Goal: Task Accomplishment & Management: Complete application form

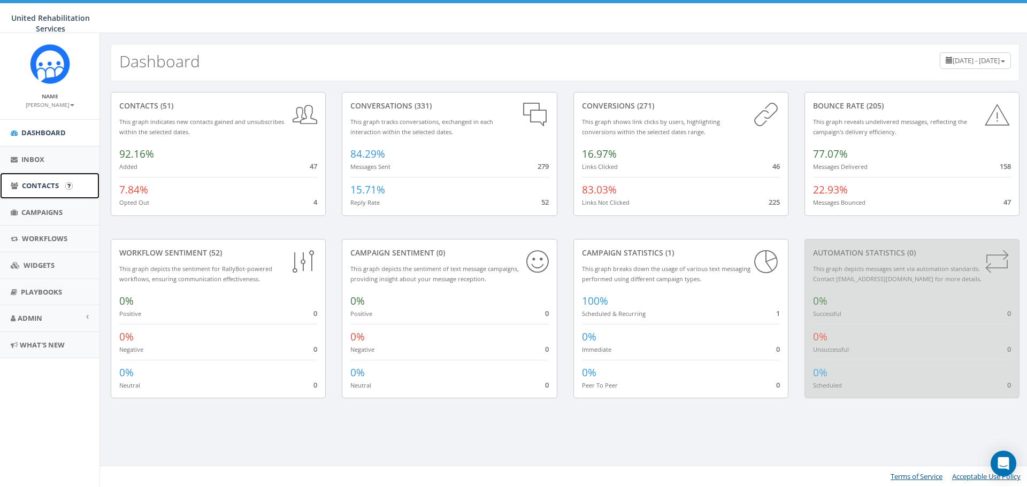
click at [22, 190] on span "Contacts" at bounding box center [40, 186] width 37 height 10
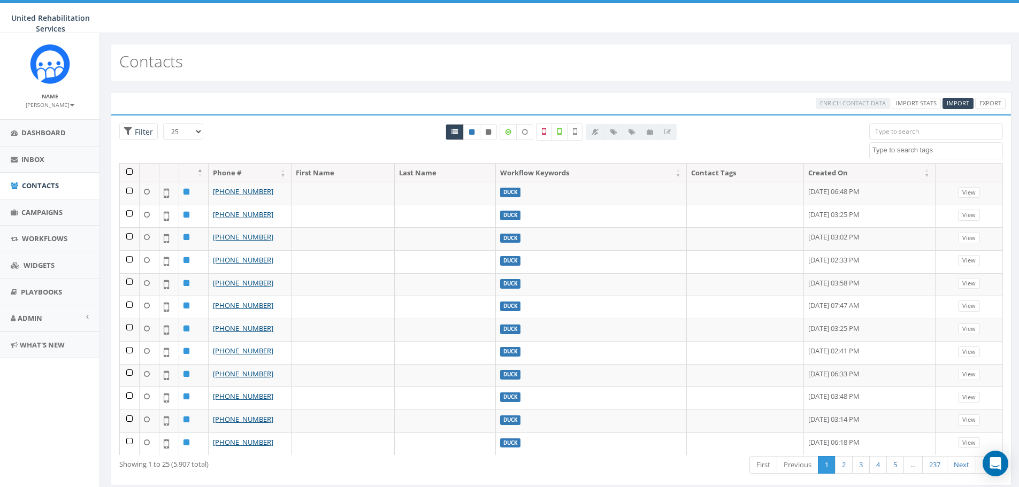
select select
click at [956, 97] on div "Enrich Contact Data Import Stats Import Export" at bounding box center [561, 103] width 901 height 22
click at [956, 104] on span "Import" at bounding box center [958, 103] width 22 height 8
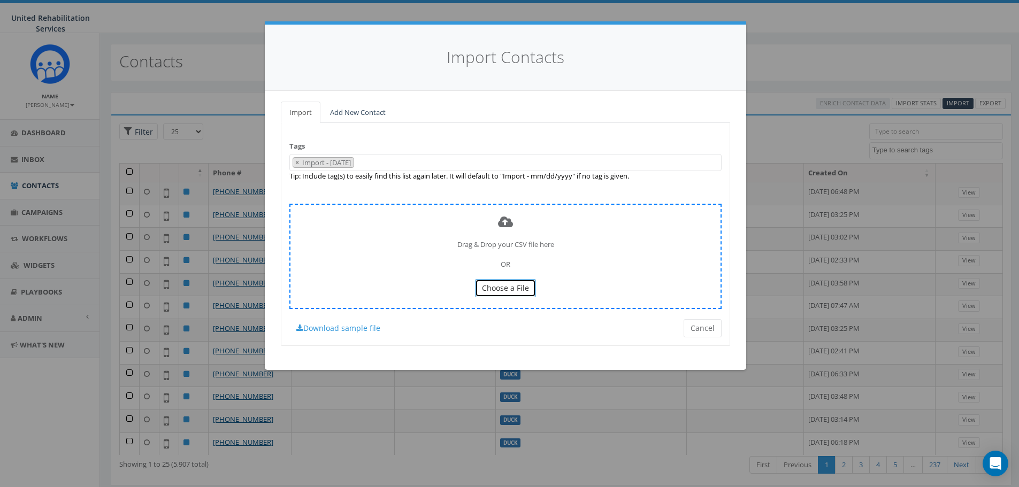
click at [502, 286] on span "Choose a File" at bounding box center [505, 288] width 47 height 10
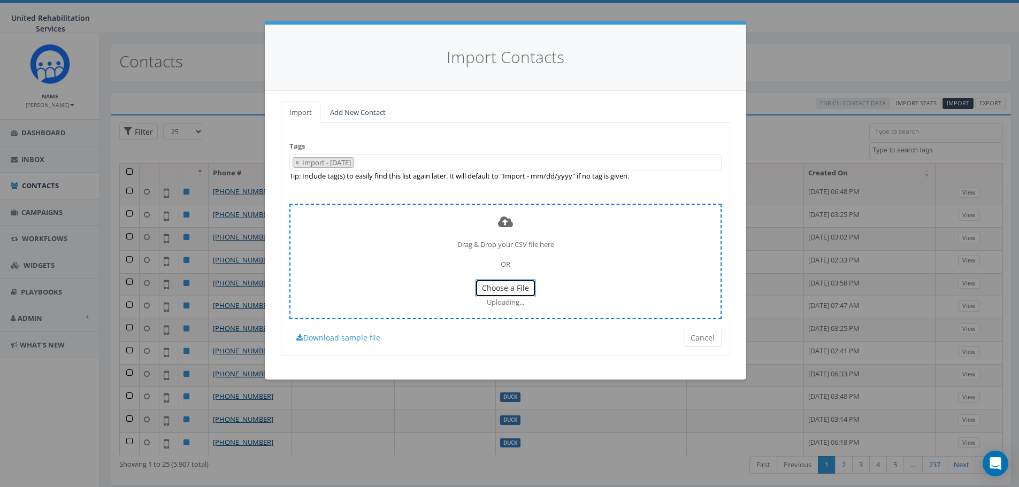
click at [529, 291] on button "Choose a File" at bounding box center [505, 288] width 61 height 18
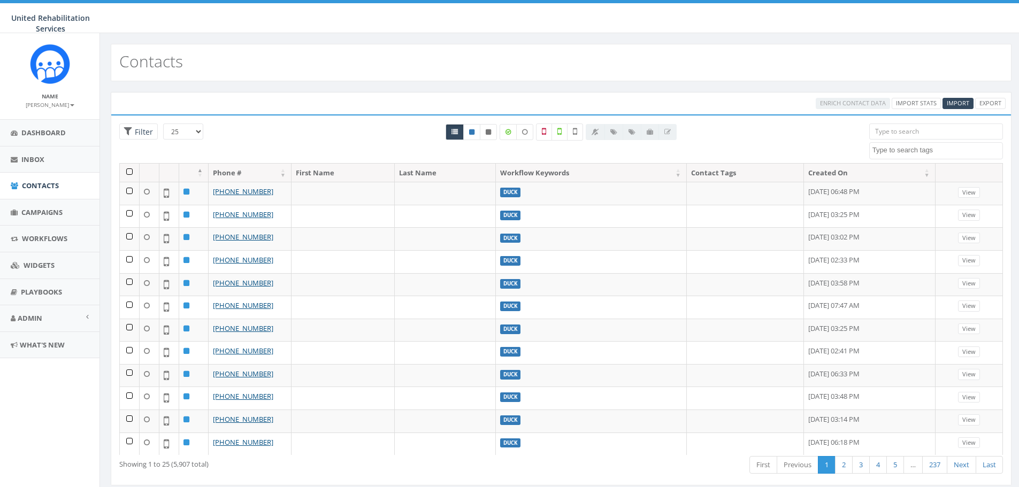
select select
click at [950, 99] on span "Import" at bounding box center [958, 103] width 22 height 8
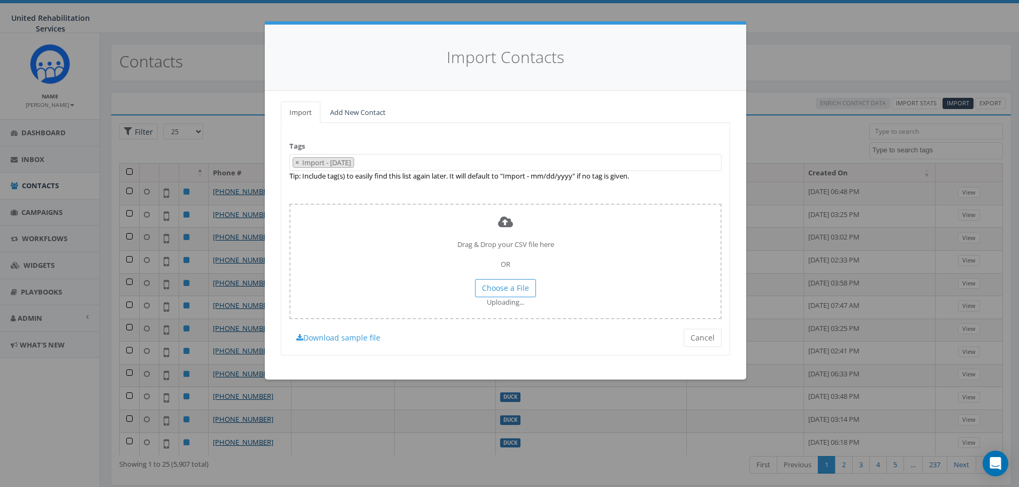
click at [775, 87] on div "Import Contacts Import Add New Contact Tags Import - 08/15/2025 Adult Adult Opt…" at bounding box center [509, 243] width 1019 height 487
click at [778, 76] on div "Import Contacts Import Add New Contact Tags Import - 08/15/2025 Adult Adult Opt…" at bounding box center [509, 243] width 1019 height 487
click at [692, 338] on button "Cancel" at bounding box center [703, 338] width 38 height 18
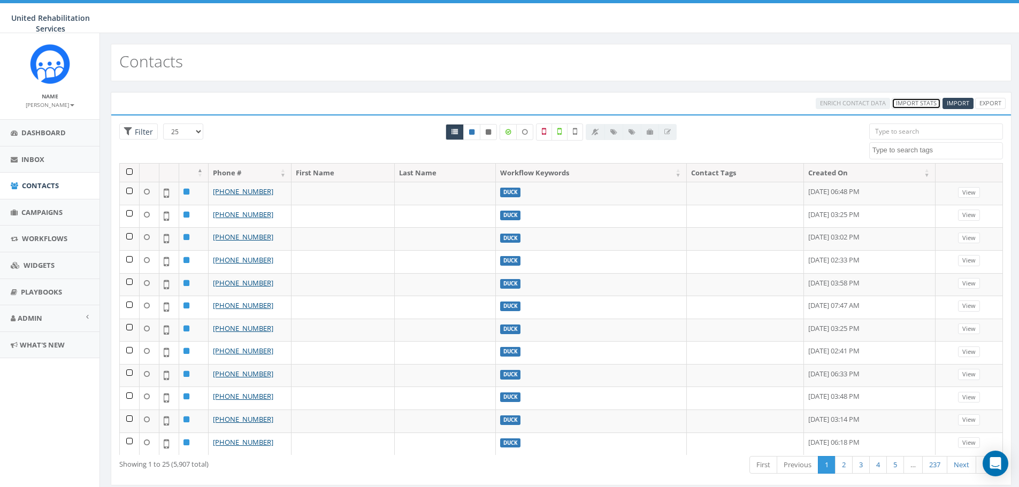
click at [923, 103] on link "Import Stats" at bounding box center [916, 103] width 49 height 11
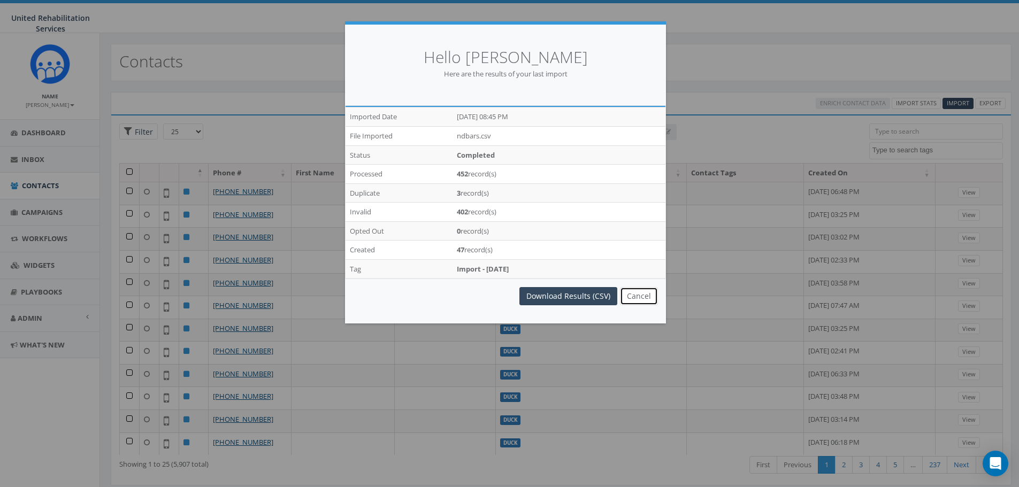
click at [638, 294] on button "Cancel" at bounding box center [639, 296] width 38 height 18
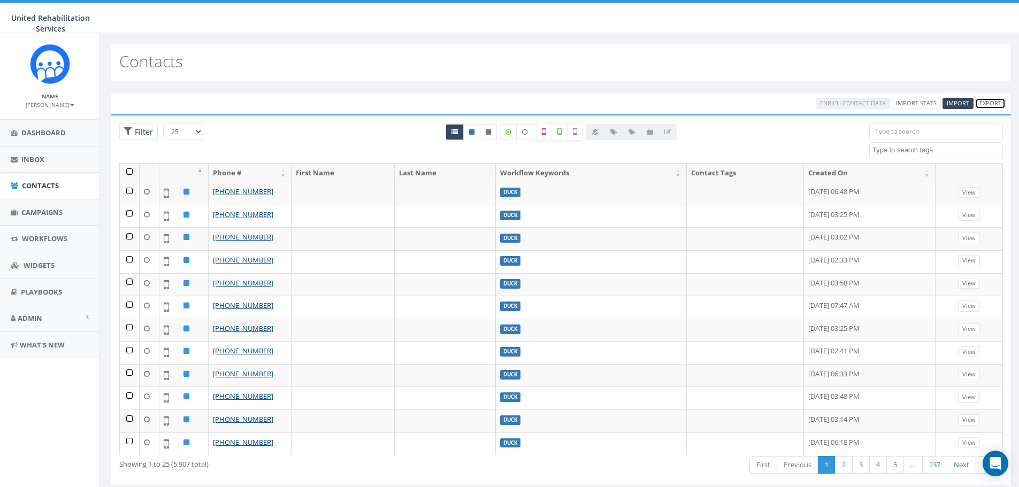
click at [985, 100] on link "Export" at bounding box center [990, 103] width 30 height 11
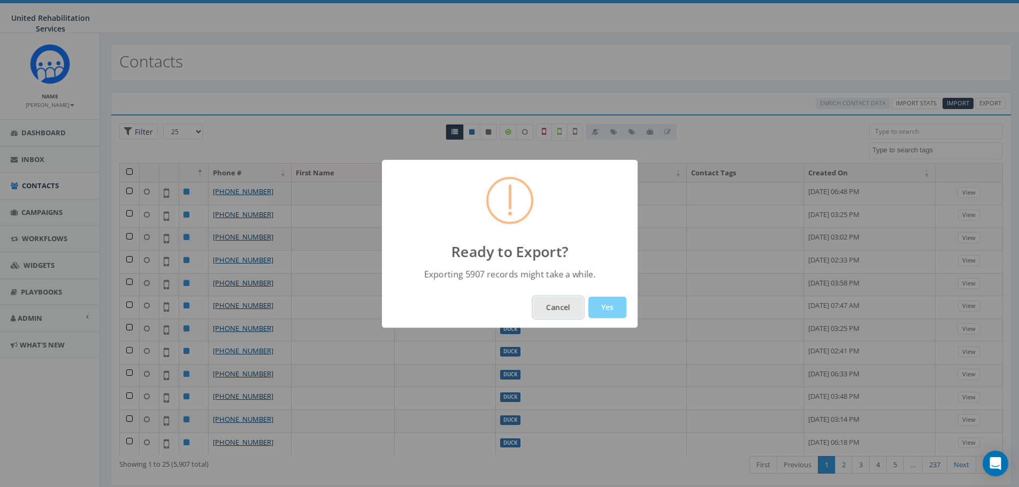
click at [553, 318] on button "Cancel" at bounding box center [558, 307] width 50 height 21
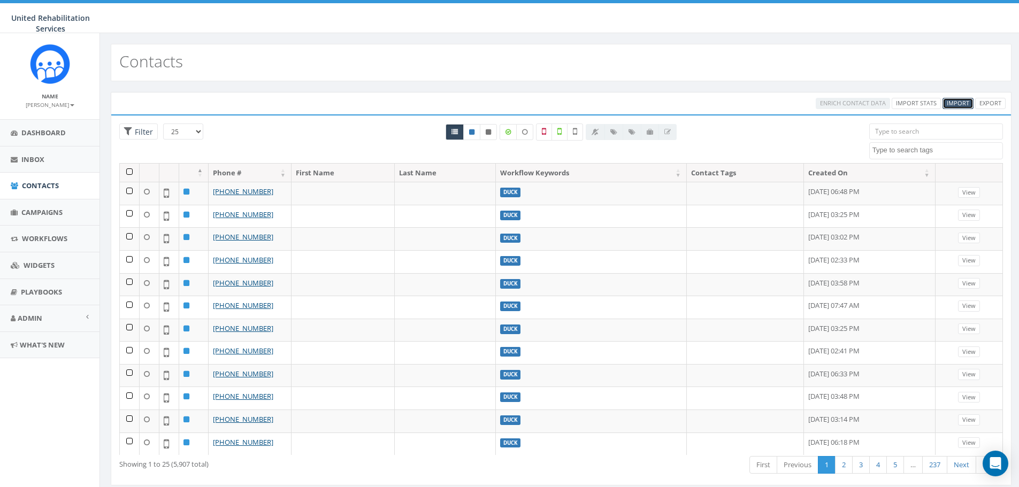
click at [951, 98] on link "Import" at bounding box center [958, 103] width 31 height 11
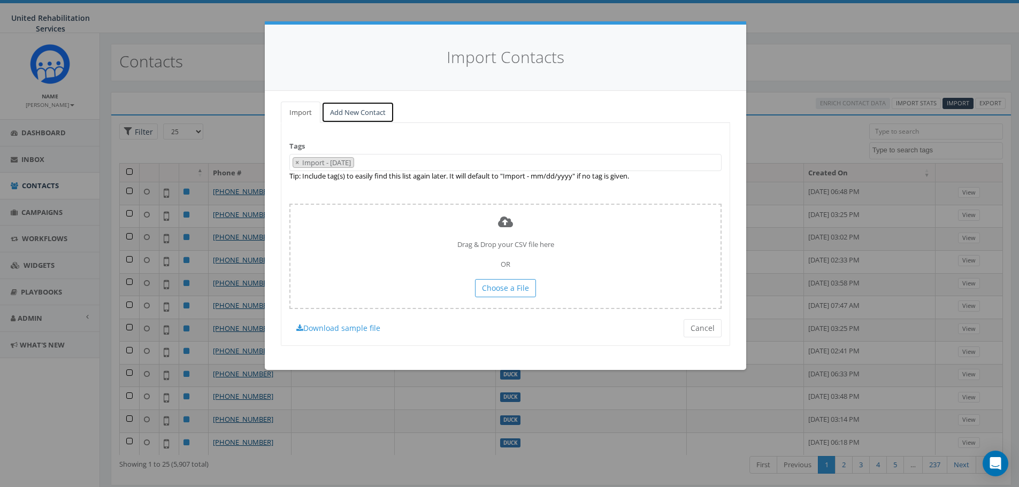
click at [350, 111] on link "Add New Contact" at bounding box center [358, 113] width 73 height 22
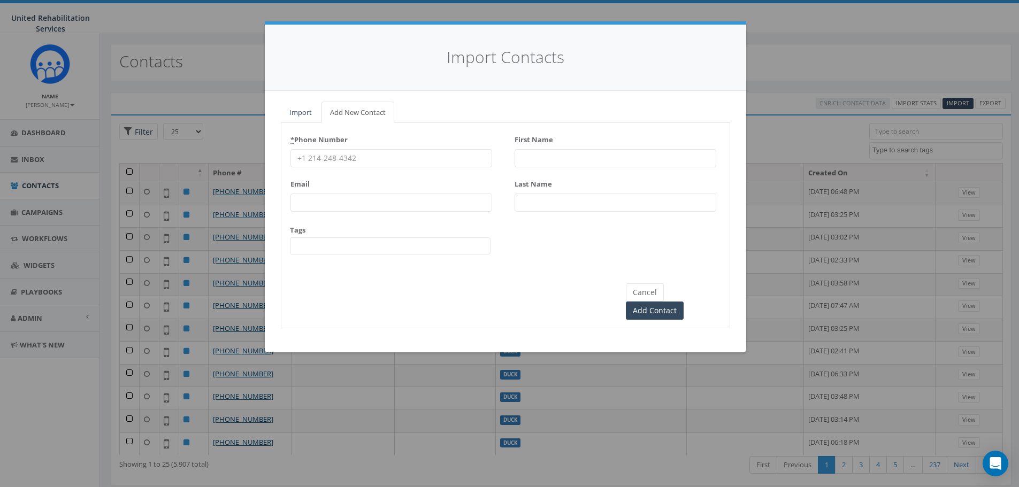
click at [384, 156] on input "* Phone Number" at bounding box center [392, 158] width 202 height 18
type input "3478137432"
click at [598, 161] on input "First Name" at bounding box center [616, 158] width 202 height 18
click at [564, 161] on input "Darle" at bounding box center [616, 158] width 202 height 18
type input "[PERSON_NAME]"
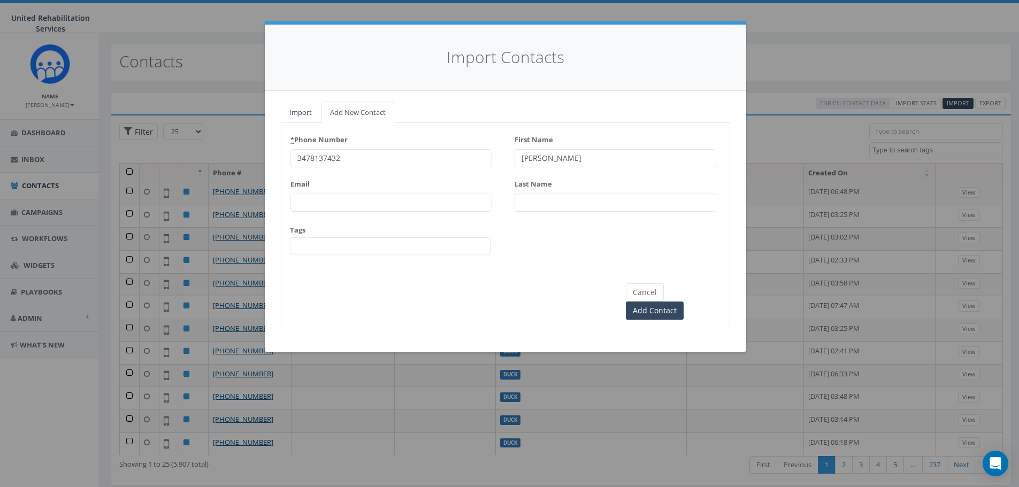
click at [529, 201] on input "Last Name" at bounding box center [616, 203] width 202 height 18
type input "[PERSON_NAME]"
click at [684, 302] on input "Add Contact" at bounding box center [655, 311] width 58 height 18
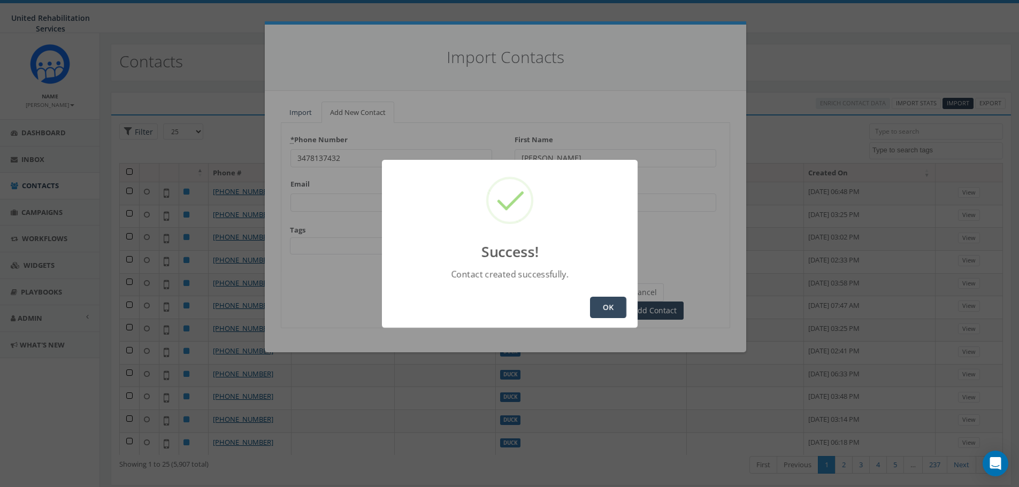
click at [614, 307] on button "OK" at bounding box center [608, 307] width 36 height 21
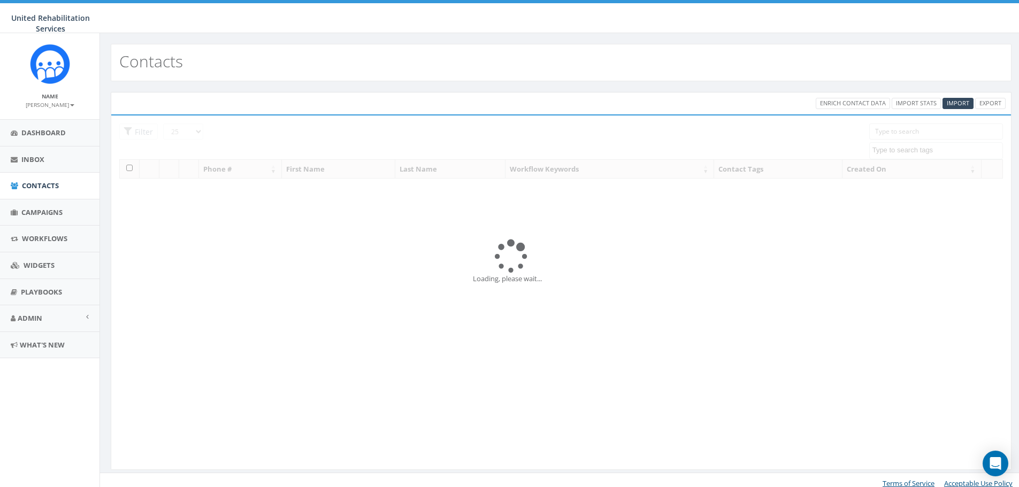
select select
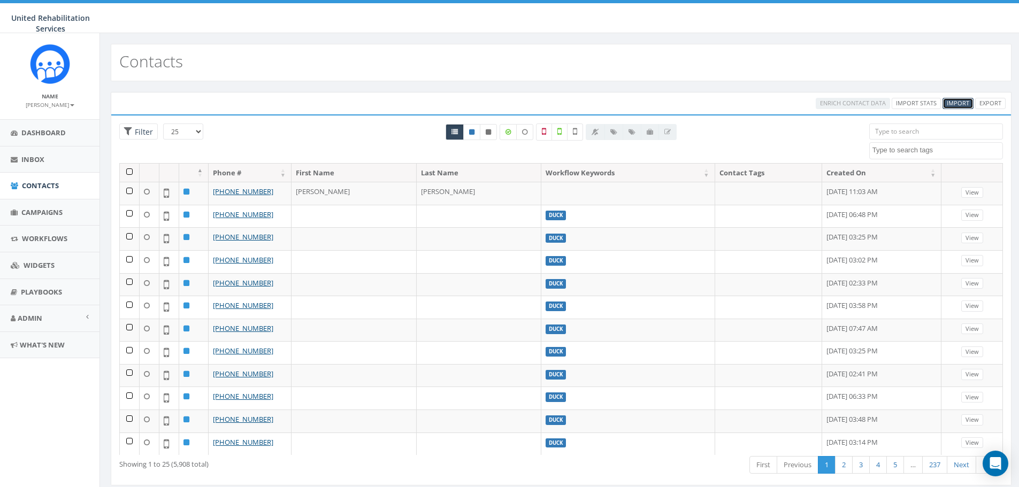
click at [953, 101] on span "Import" at bounding box center [958, 103] width 22 height 8
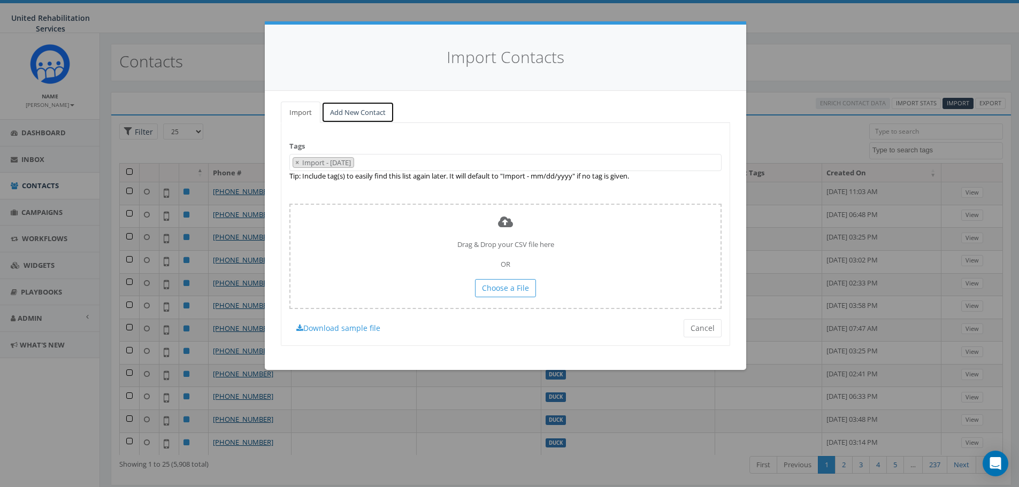
click at [372, 113] on link "Add New Contact" at bounding box center [358, 113] width 73 height 22
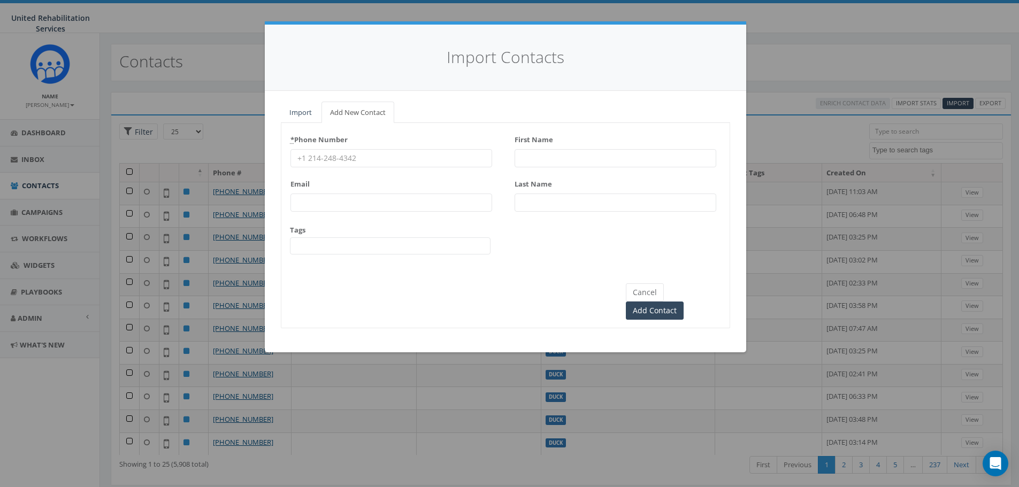
click at [361, 163] on input "* Phone Number" at bounding box center [392, 158] width 202 height 18
click at [462, 160] on input "* Phone Number" at bounding box center [392, 158] width 202 height 18
click at [385, 154] on input "* Phone Number" at bounding box center [392, 158] width 202 height 18
type input "9374776785"
click at [580, 157] on input "First Name" at bounding box center [616, 158] width 202 height 18
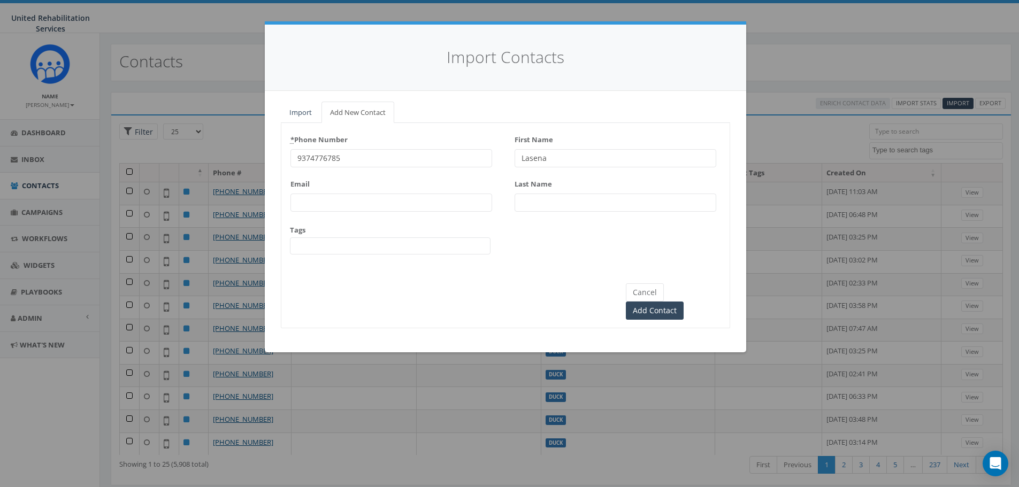
type input "Lasena"
click at [529, 204] on input "Last Name" at bounding box center [616, 203] width 202 height 18
type input "Badger"
click at [684, 302] on input "Add Contact" at bounding box center [655, 311] width 58 height 18
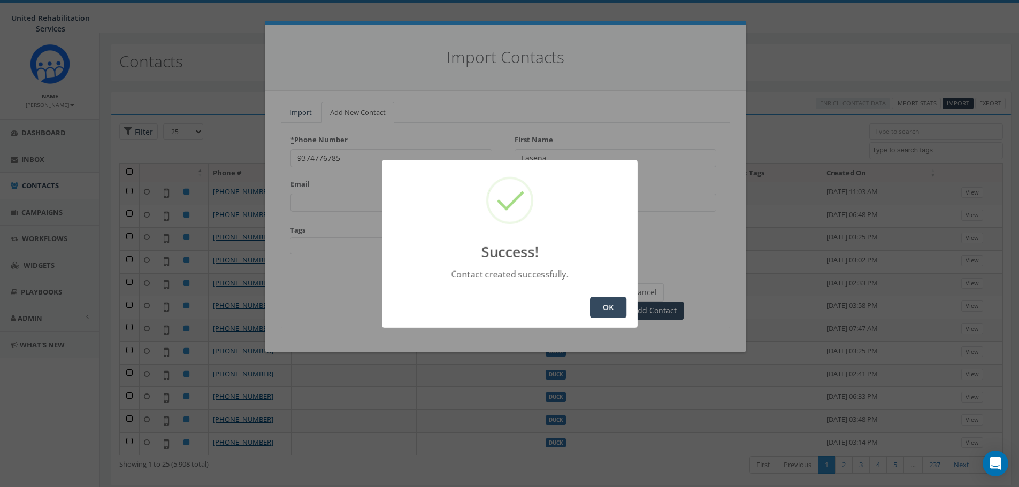
click at [604, 310] on button "OK" at bounding box center [608, 307] width 36 height 21
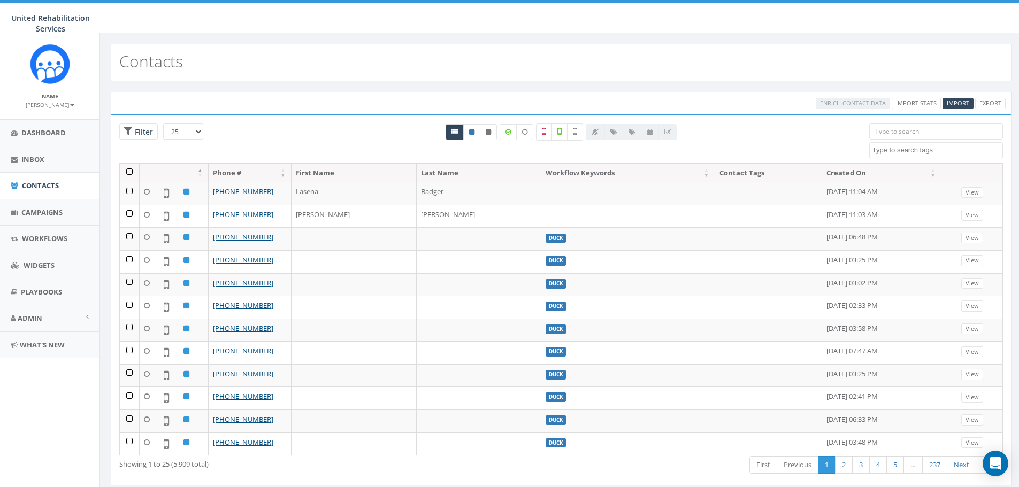
select select
click at [969, 101] on span "Import" at bounding box center [958, 103] width 22 height 8
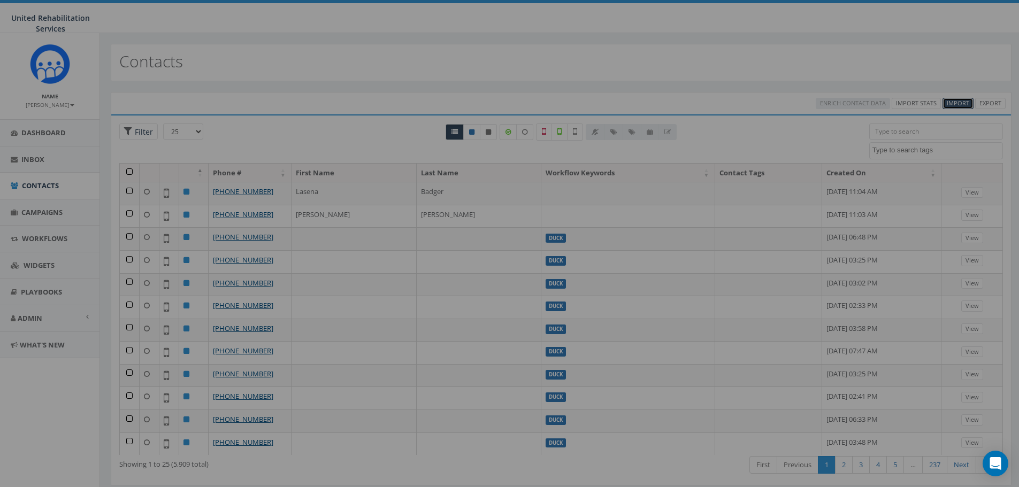
select select
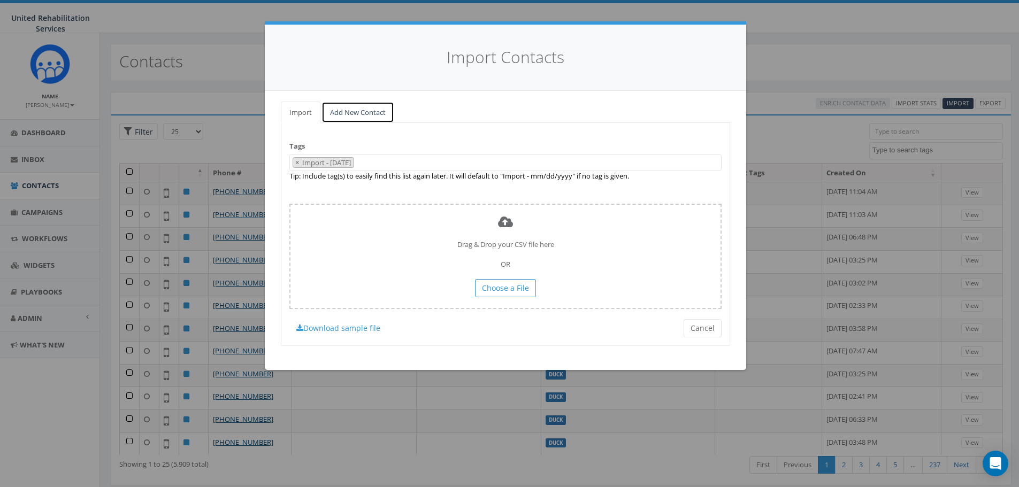
click at [371, 119] on link "Add New Contact" at bounding box center [358, 113] width 73 height 22
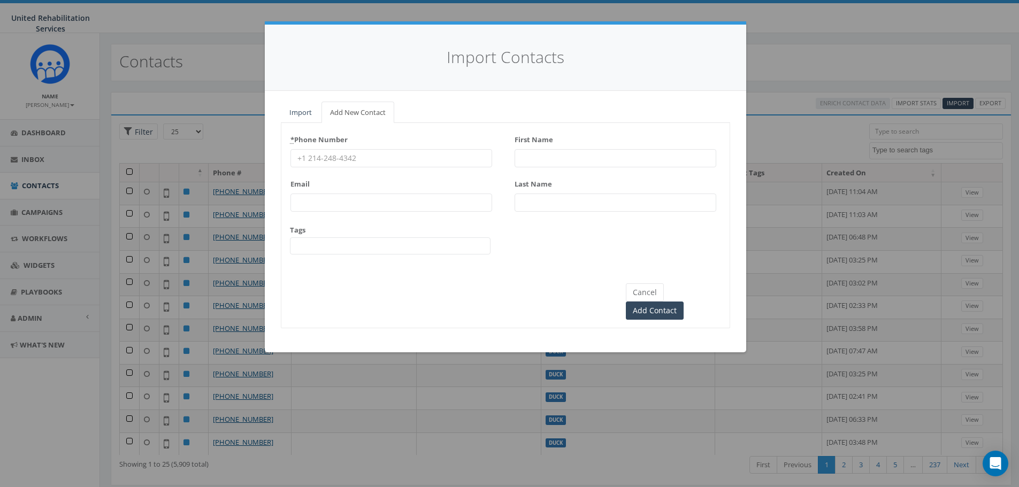
click at [418, 161] on input "* Phone Number" at bounding box center [392, 158] width 202 height 18
type input "8454077299"
click at [553, 161] on input "First Name" at bounding box center [616, 158] width 202 height 18
type input "Rayya"
click at [542, 196] on input "Last Name" at bounding box center [616, 203] width 202 height 18
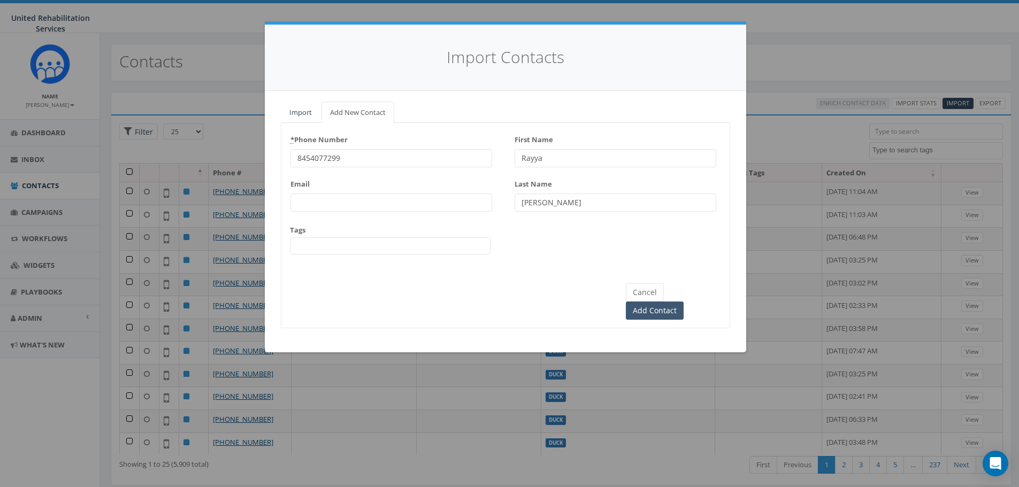
type input "Brooks"
click at [681, 302] on input "Add Contact" at bounding box center [655, 311] width 58 height 18
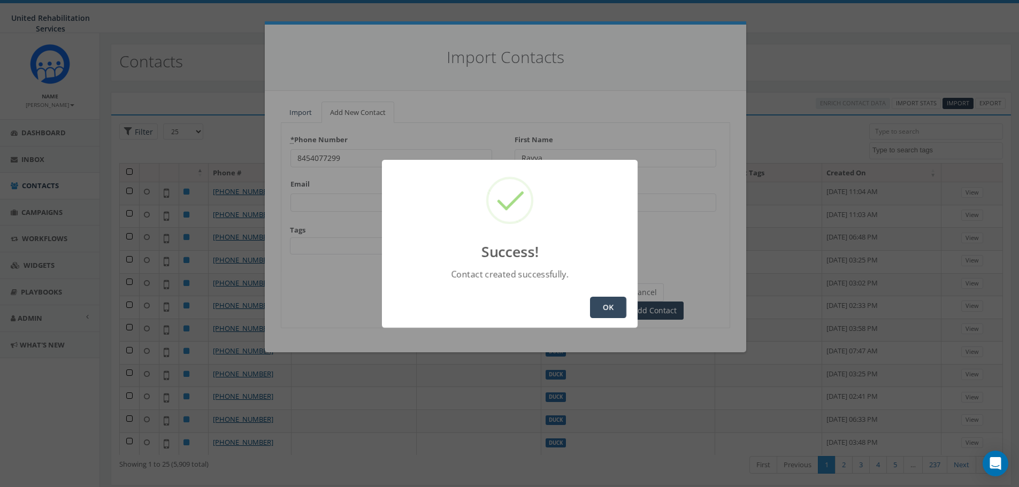
click at [599, 313] on button "OK" at bounding box center [608, 307] width 36 height 21
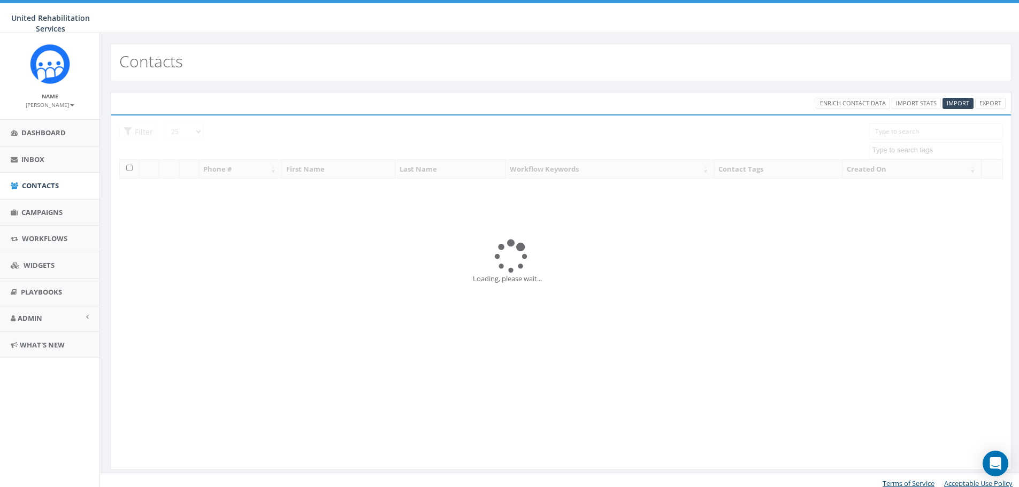
select select
drag, startPoint x: 0, startPoint y: 0, endPoint x: 958, endPoint y: 105, distance: 964.0
click at [958, 105] on span "Import" at bounding box center [958, 103] width 22 height 8
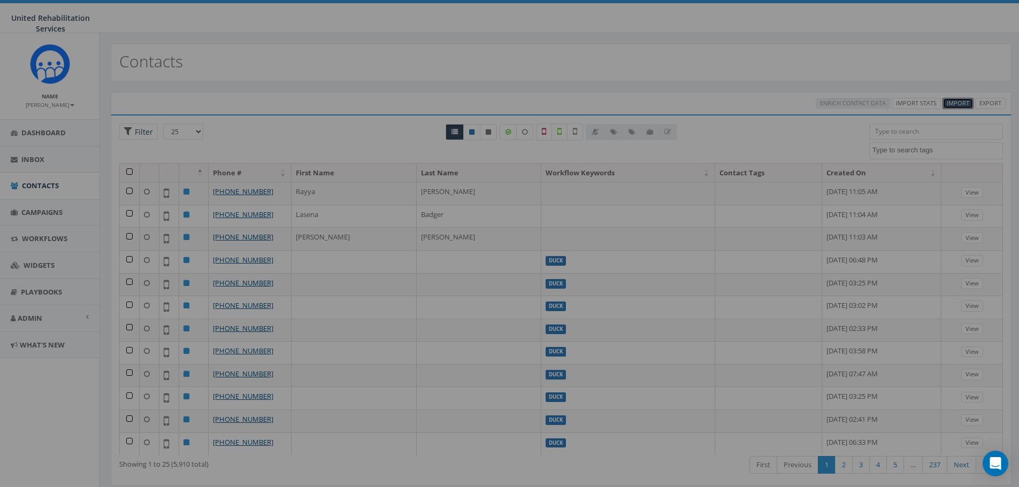
select select
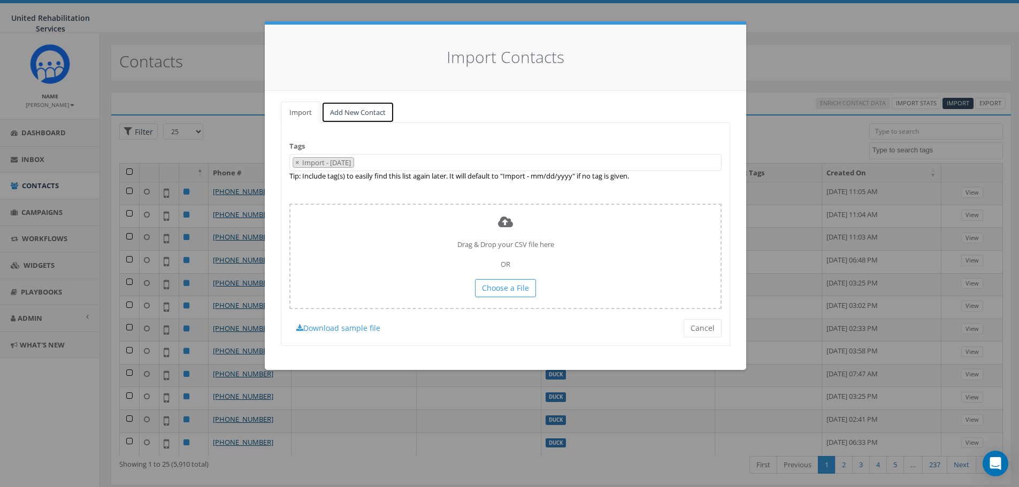
click at [352, 111] on link "Add New Contact" at bounding box center [358, 113] width 73 height 22
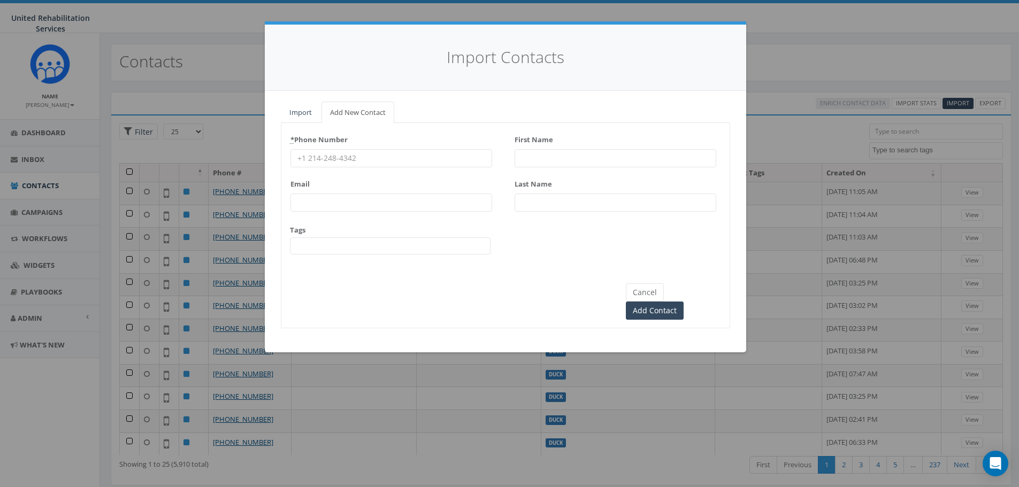
click at [402, 159] on input "* Phone Number" at bounding box center [392, 158] width 202 height 18
type input "9373298291"
click at [607, 150] on input "First Name" at bounding box center [616, 158] width 202 height 18
type input "[PERSON_NAME]"
click at [599, 203] on input "Last Name" at bounding box center [616, 203] width 202 height 18
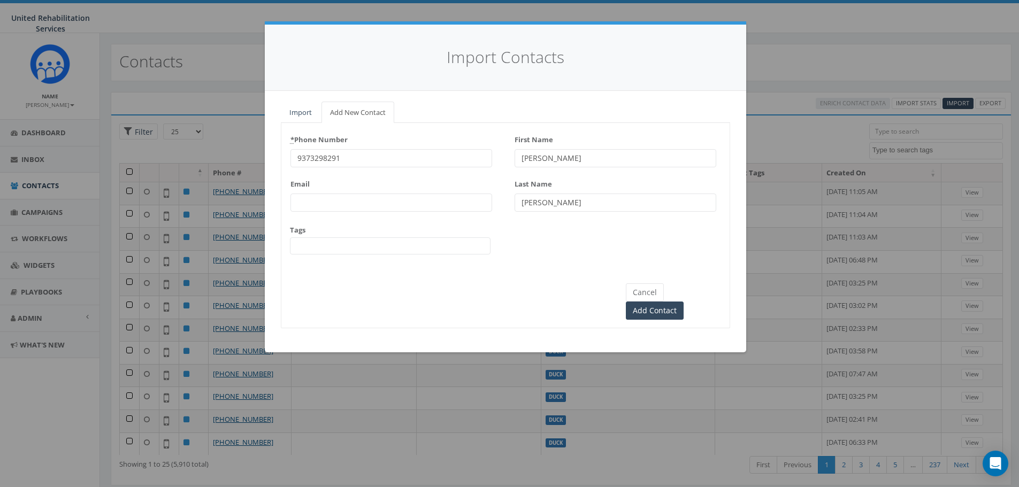
click at [599, 203] on input "[PERSON_NAME]" at bounding box center [616, 203] width 202 height 18
type input "[PERSON_NAME]"
click at [684, 302] on input "Add Contact" at bounding box center [655, 311] width 58 height 18
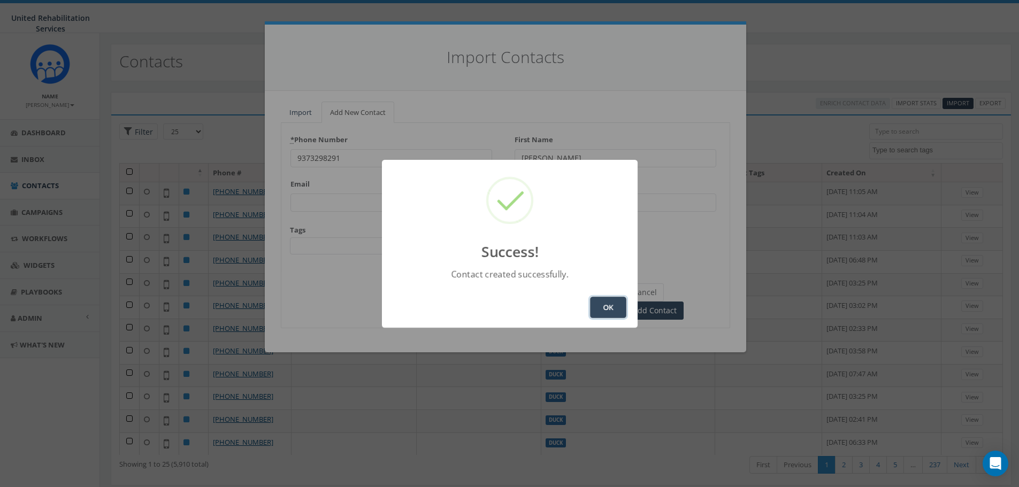
click at [605, 315] on button "OK" at bounding box center [608, 307] width 36 height 21
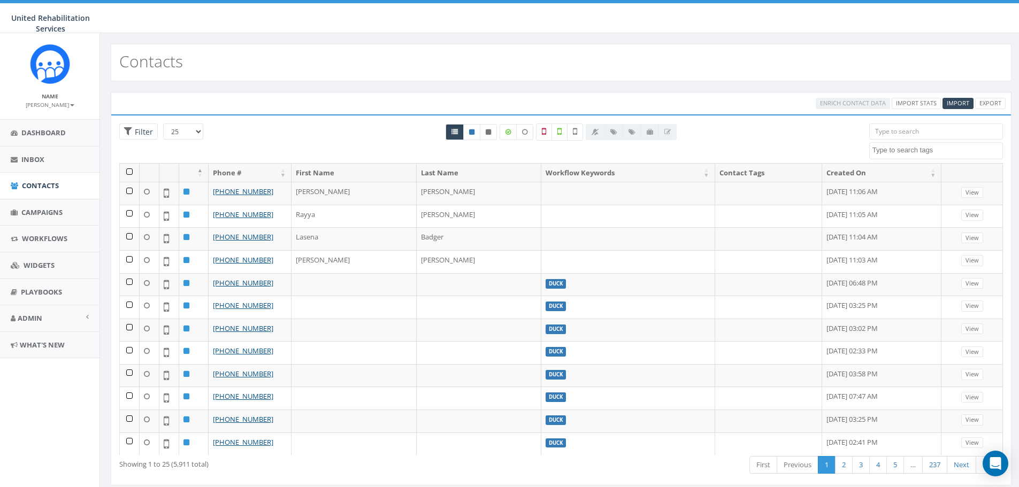
select select
click at [950, 105] on span "Import" at bounding box center [958, 103] width 22 height 8
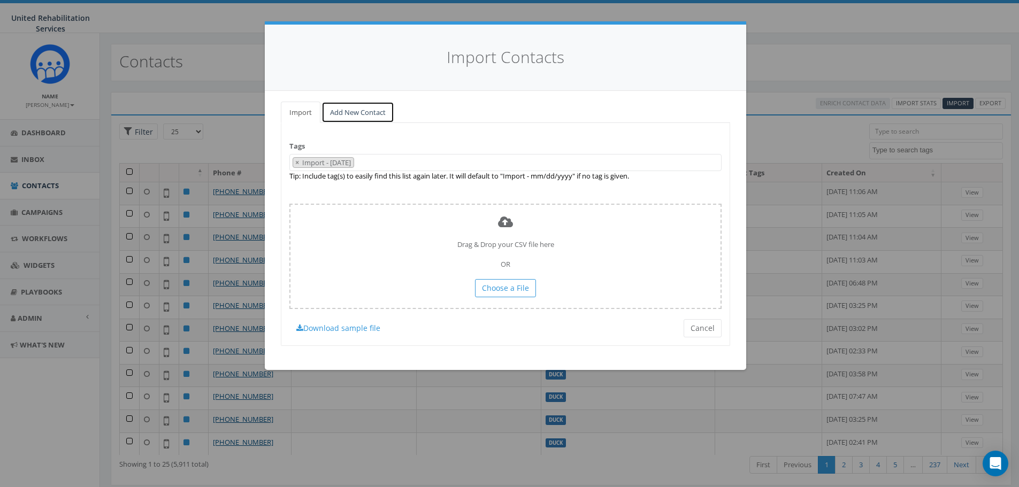
click at [352, 116] on link "Add New Contact" at bounding box center [358, 113] width 73 height 22
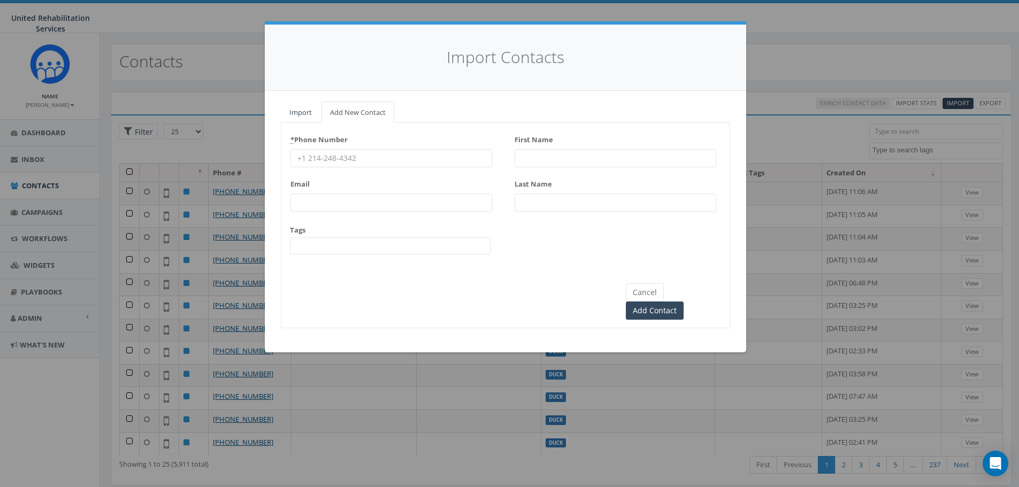
click at [336, 151] on input "* Phone Number" at bounding box center [392, 158] width 202 height 18
type input "9372663832"
click at [581, 163] on input "First Name" at bounding box center [616, 158] width 202 height 18
type input "b"
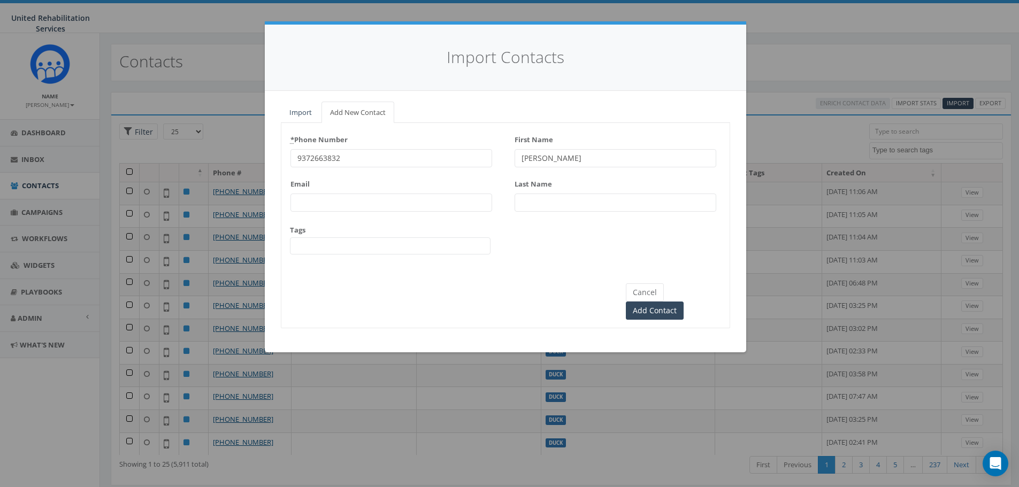
type input "[PERSON_NAME]"
click at [557, 195] on input "Last Name" at bounding box center [616, 203] width 202 height 18
type input "[PERSON_NAME]"
click at [684, 302] on input "Add Contact" at bounding box center [655, 311] width 58 height 18
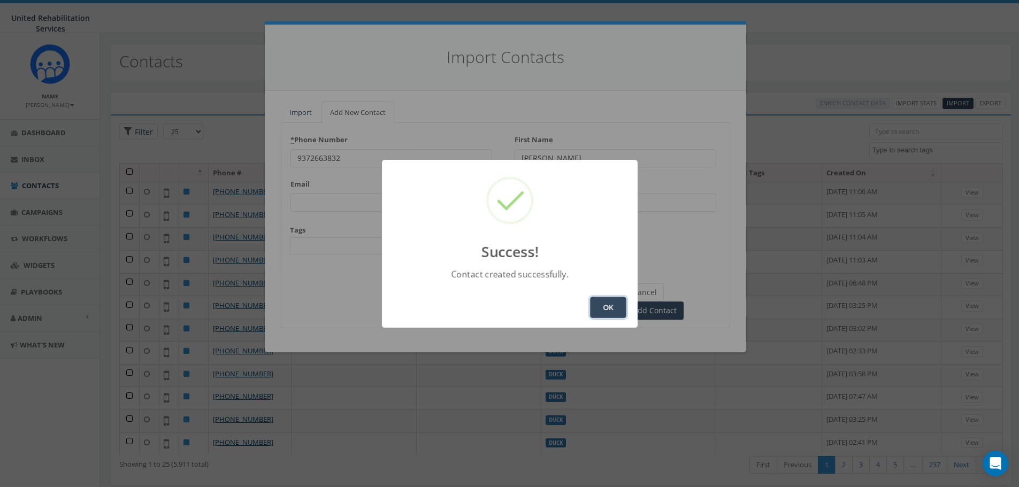
click at [602, 312] on button "OK" at bounding box center [608, 307] width 36 height 21
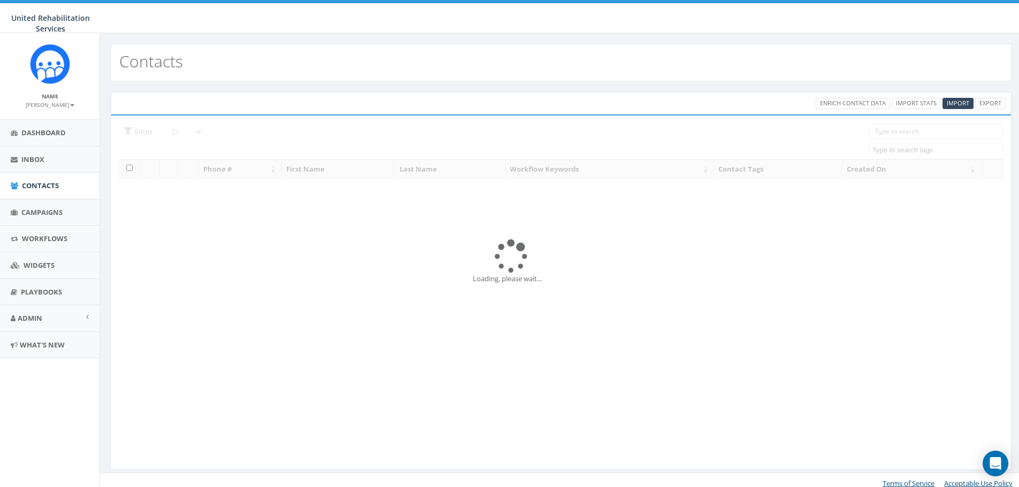
select select
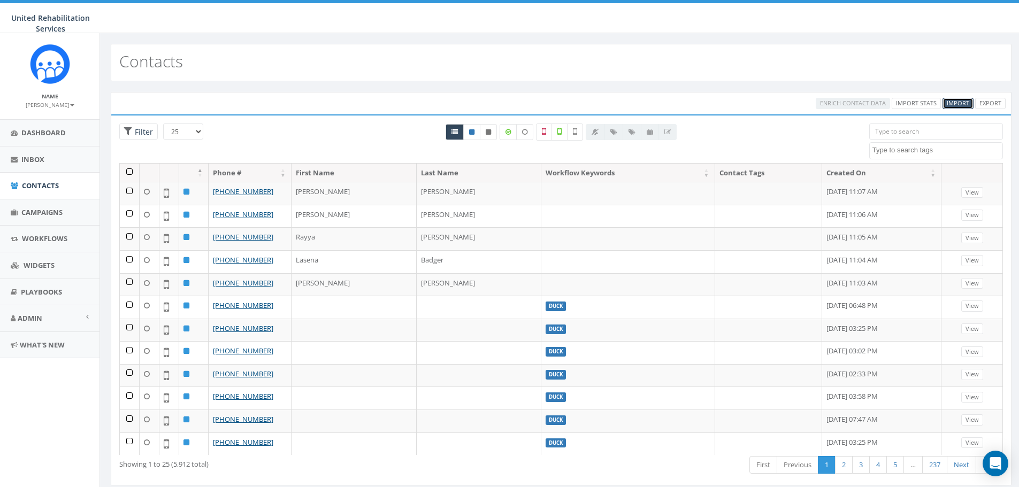
click at [955, 107] on span "Import" at bounding box center [958, 103] width 22 height 8
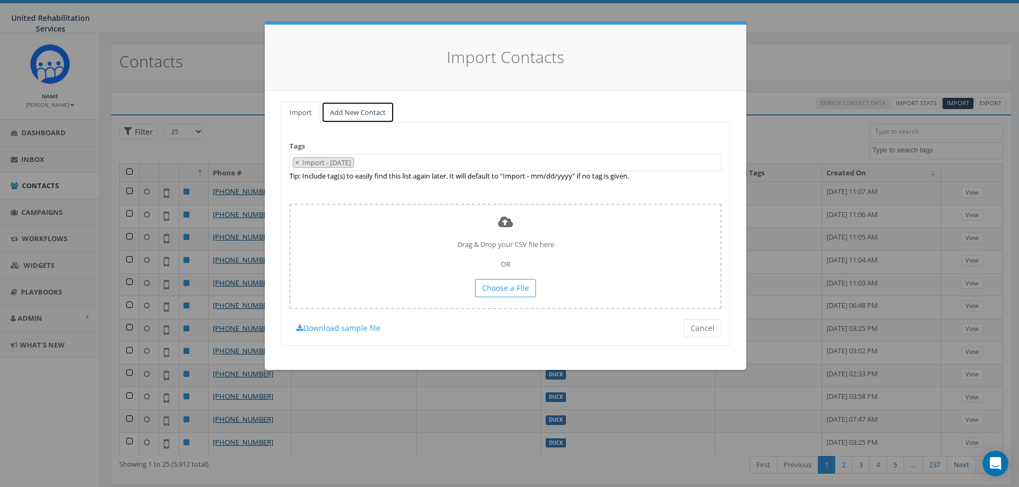
click at [352, 111] on link "Add New Contact" at bounding box center [358, 113] width 73 height 22
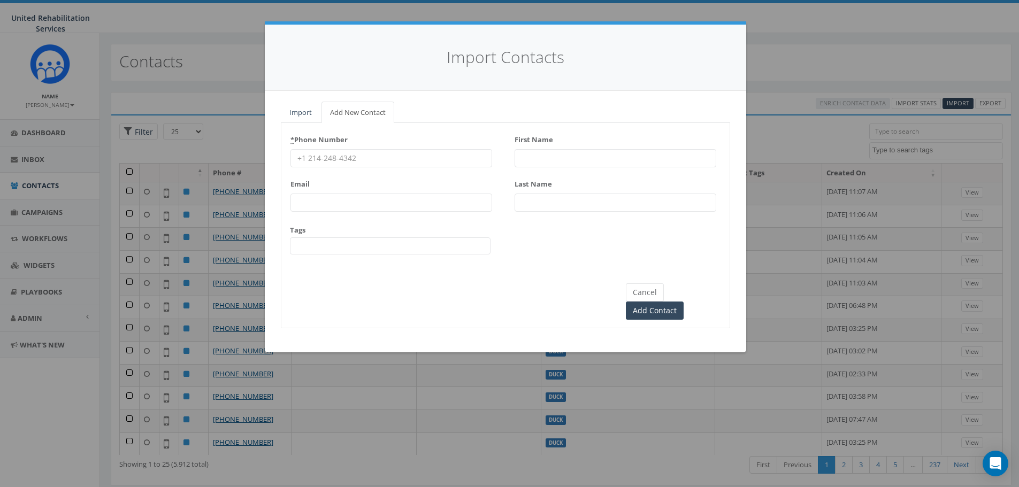
click at [398, 165] on input "* Phone Number" at bounding box center [392, 158] width 202 height 18
type input "9379989616"
click at [530, 158] on input "First Name" at bounding box center [616, 158] width 202 height 18
type input "Yolanda"
click at [527, 210] on input "Last Name" at bounding box center [616, 203] width 202 height 18
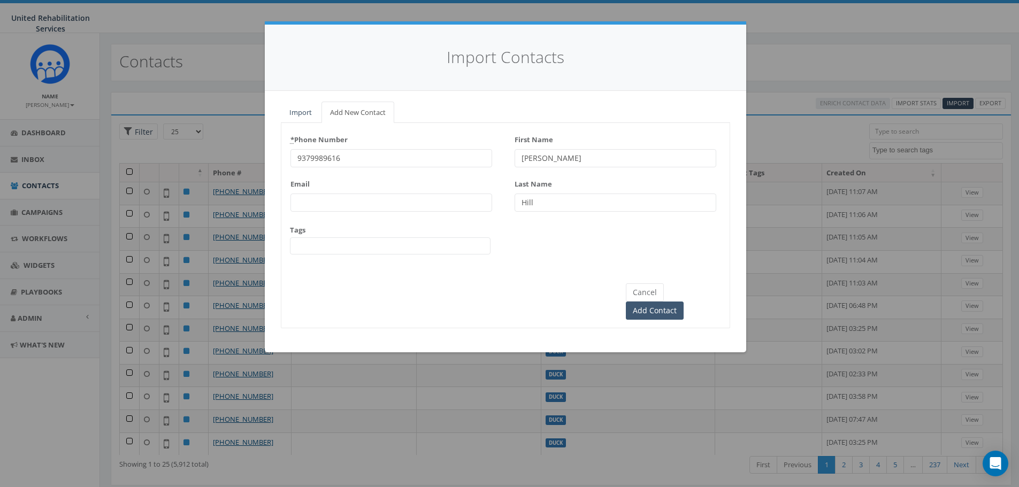
type input "Hill"
click at [684, 302] on input "Add Contact" at bounding box center [655, 311] width 58 height 18
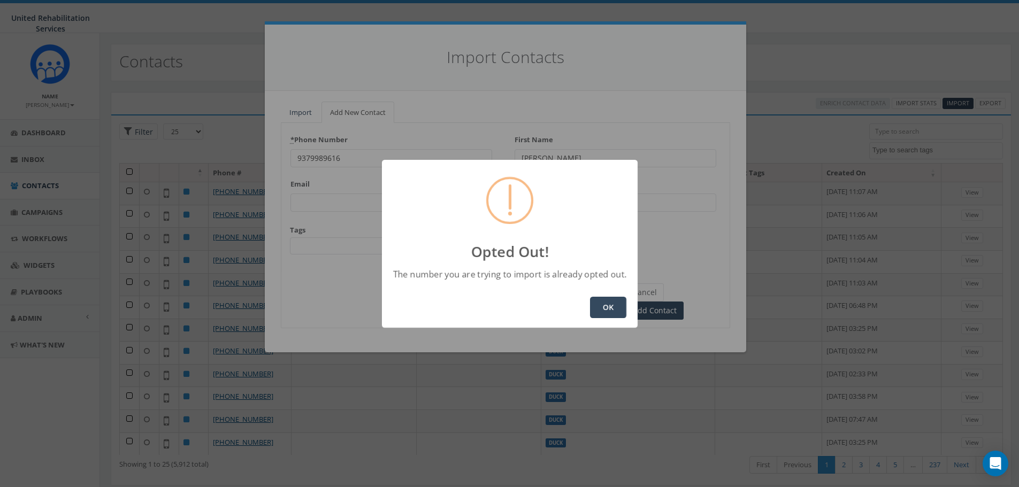
click at [609, 302] on button "OK" at bounding box center [608, 307] width 36 height 21
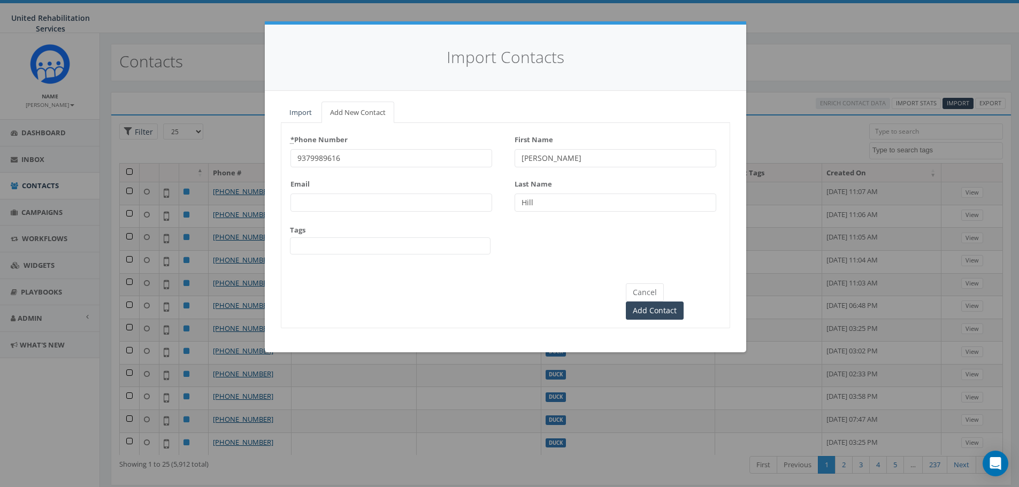
click at [311, 157] on input "9379989616" at bounding box center [392, 158] width 202 height 18
click at [581, 206] on input "Hill" at bounding box center [616, 203] width 202 height 18
click at [646, 290] on button "Cancel" at bounding box center [645, 293] width 38 height 18
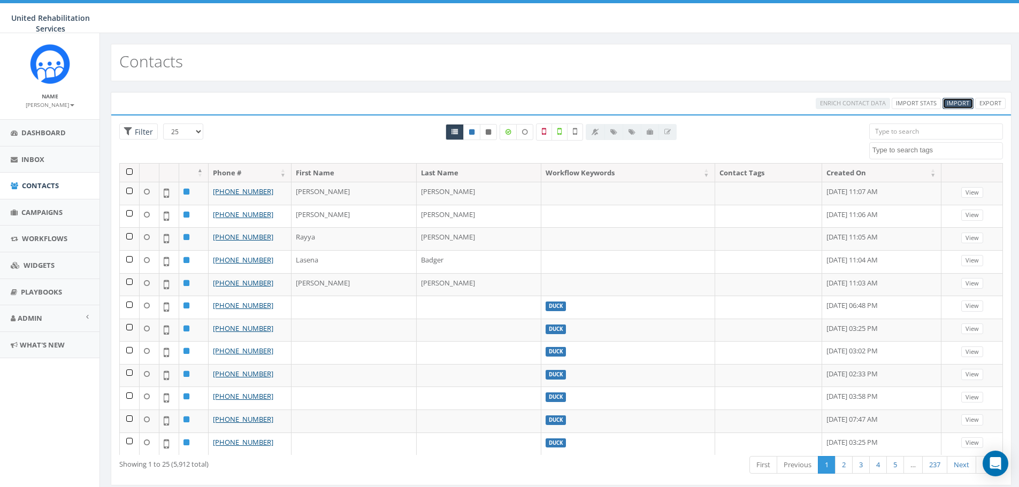
click at [957, 99] on span "Import" at bounding box center [958, 103] width 22 height 8
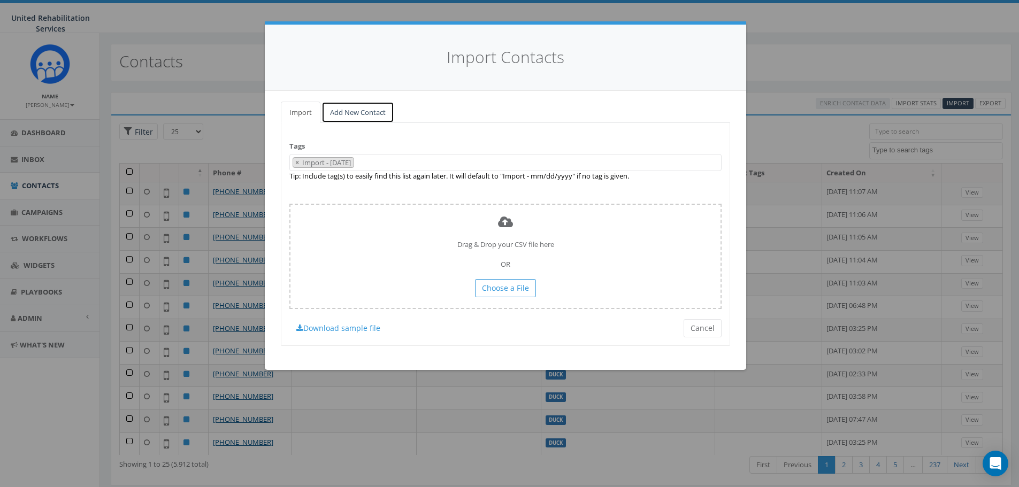
click at [367, 115] on link "Add New Contact" at bounding box center [358, 113] width 73 height 22
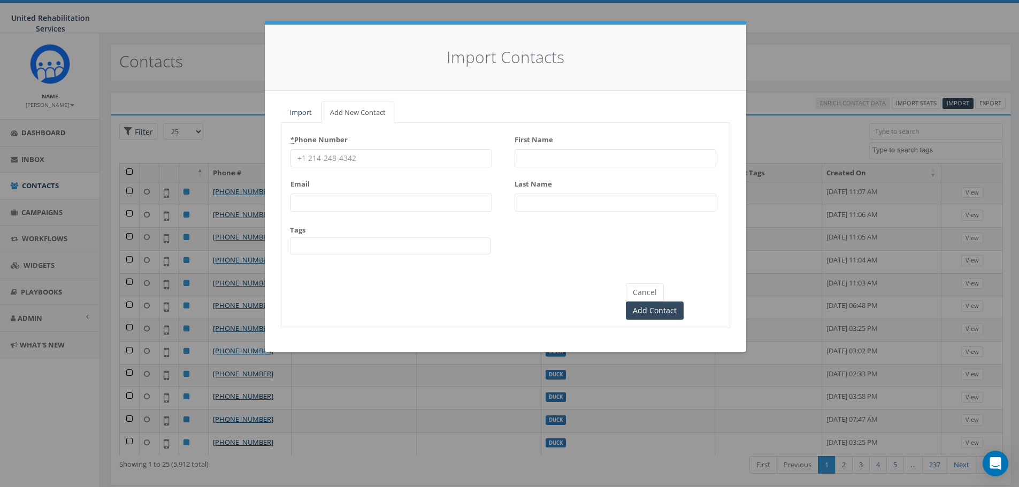
click at [439, 167] on div "* Phone Number Email Tags Adult Adult Opt Out childcare Childcare Opt Out Impor…" at bounding box center [392, 197] width 202 height 133
click at [435, 158] on input "* Phone Number" at bounding box center [392, 158] width 202 height 18
type input "9377509589"
click at [542, 154] on input "First Name" at bounding box center [616, 158] width 202 height 18
type input "Shelby"
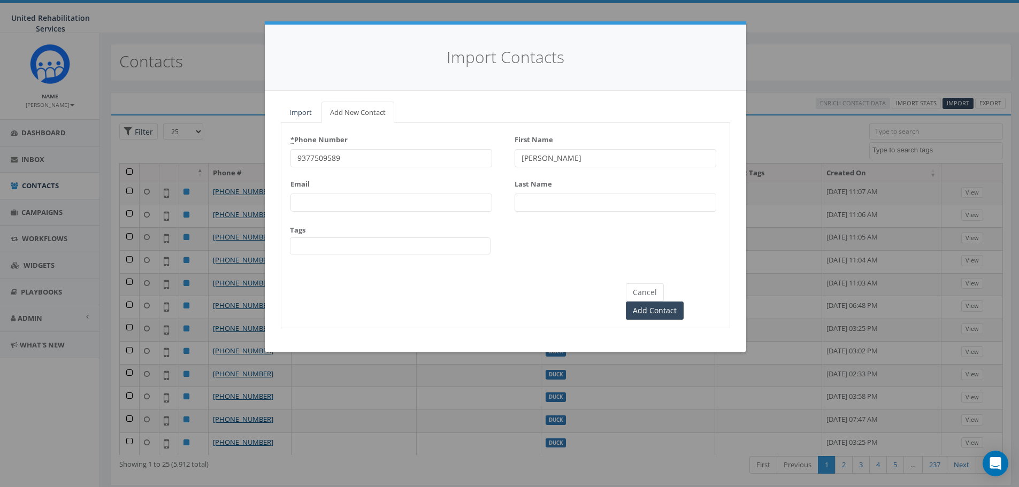
click at [550, 201] on input "Last Name" at bounding box center [616, 203] width 202 height 18
type input "Jackson"
click at [684, 302] on input "Add Contact" at bounding box center [655, 311] width 58 height 18
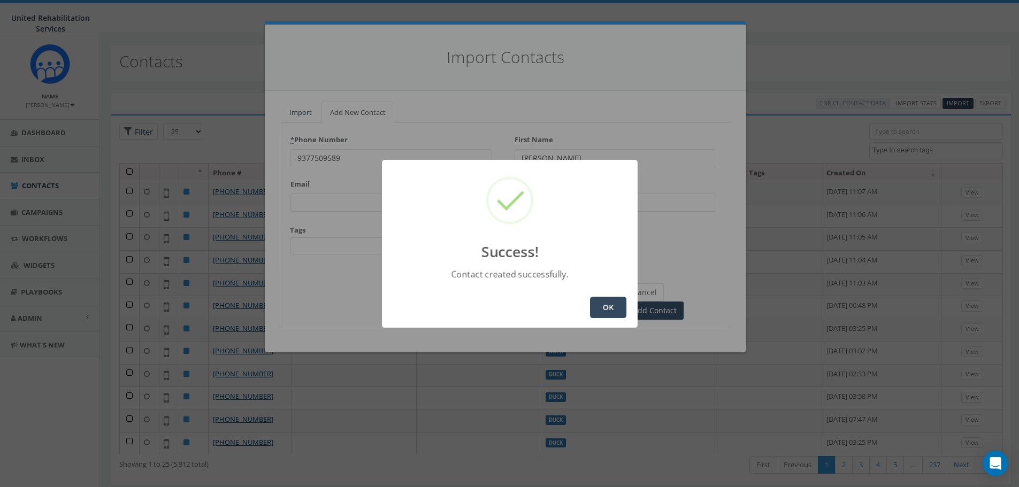
click at [596, 303] on button "OK" at bounding box center [608, 307] width 36 height 21
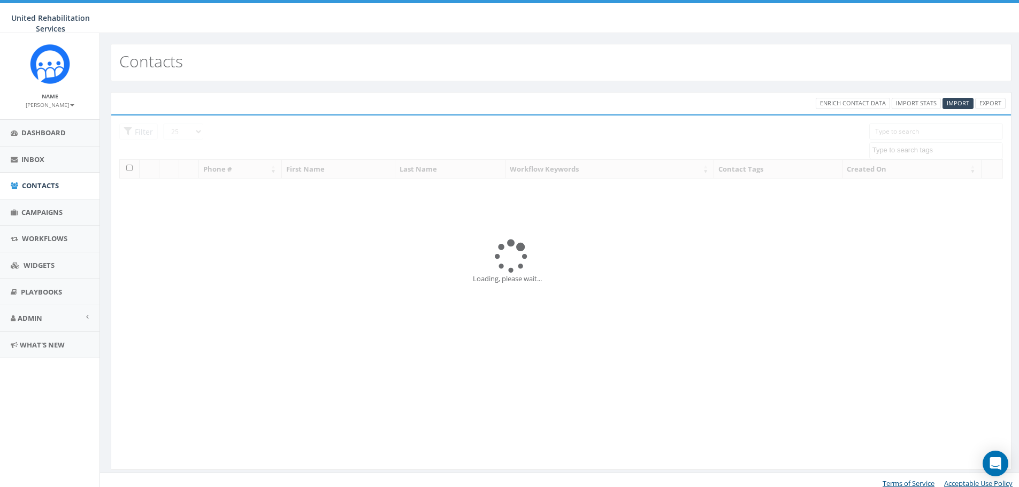
select select
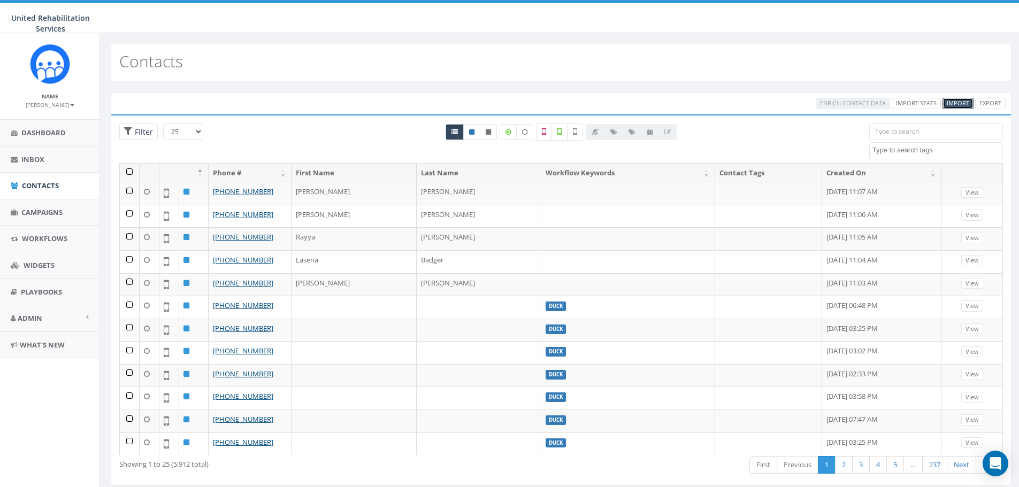
click at [951, 103] on span "Import" at bounding box center [958, 103] width 22 height 8
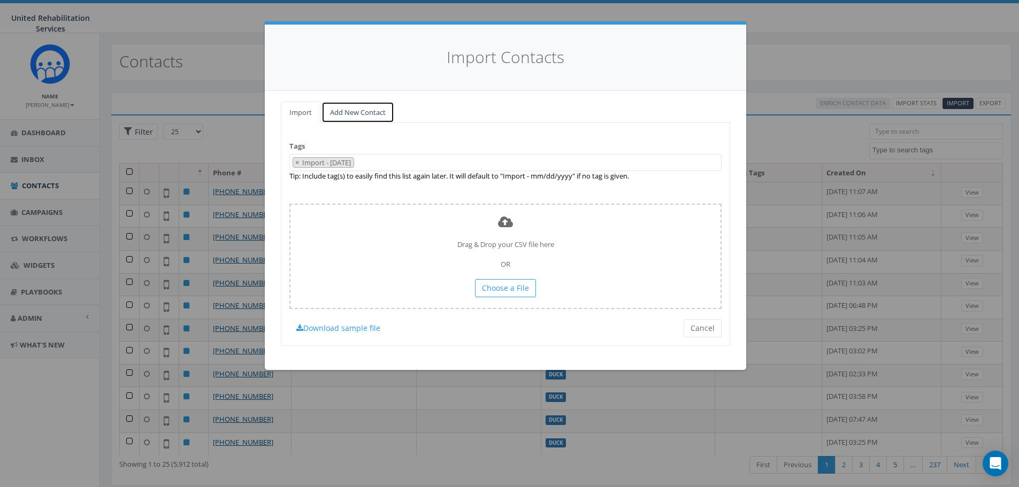
click at [350, 113] on link "Add New Contact" at bounding box center [358, 113] width 73 height 22
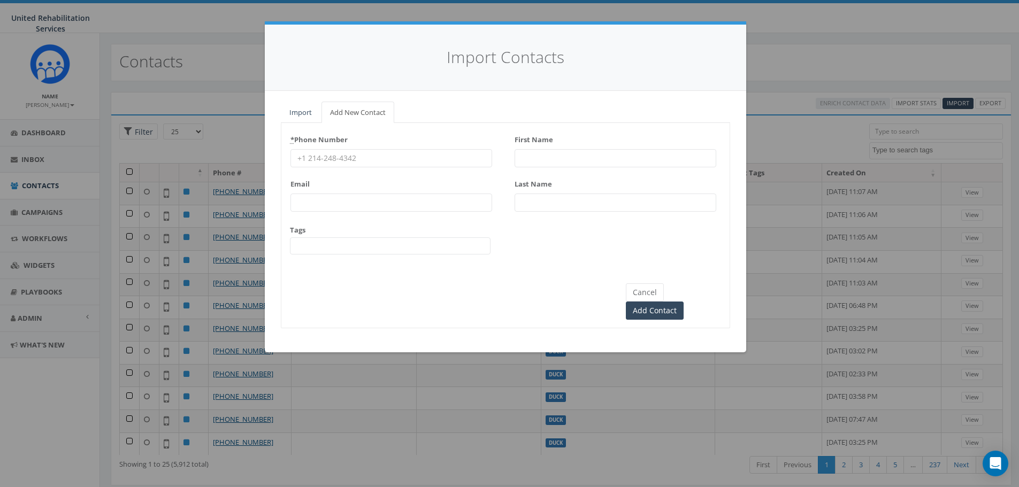
click at [333, 153] on input "* Phone Number" at bounding box center [392, 158] width 202 height 18
type input "9403665285"
click at [520, 157] on input "First Name" at bounding box center [616, 158] width 202 height 18
type input "Kayla"
click at [554, 208] on input "Last Name" at bounding box center [616, 203] width 202 height 18
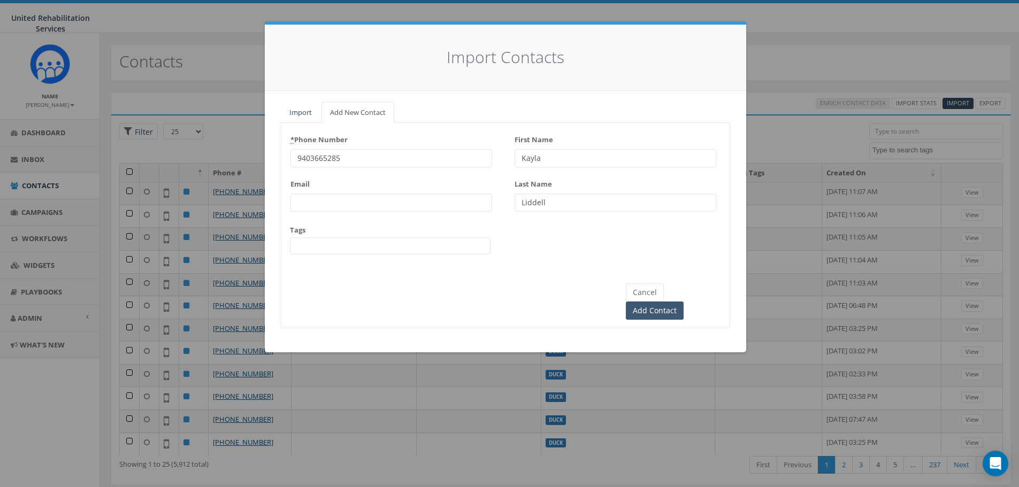
type input "Liddell"
click at [684, 302] on input "Add Contact" at bounding box center [655, 311] width 58 height 18
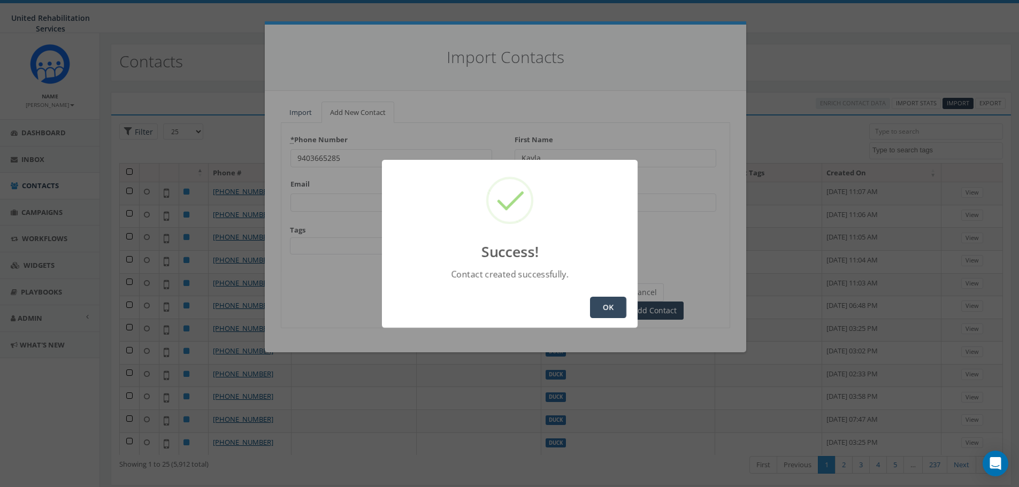
click at [610, 316] on button "OK" at bounding box center [608, 307] width 36 height 21
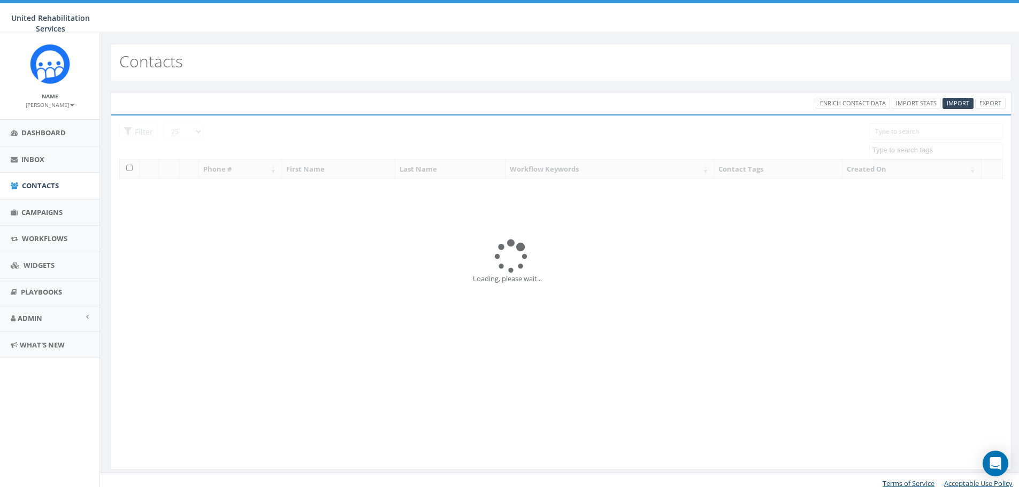
select select
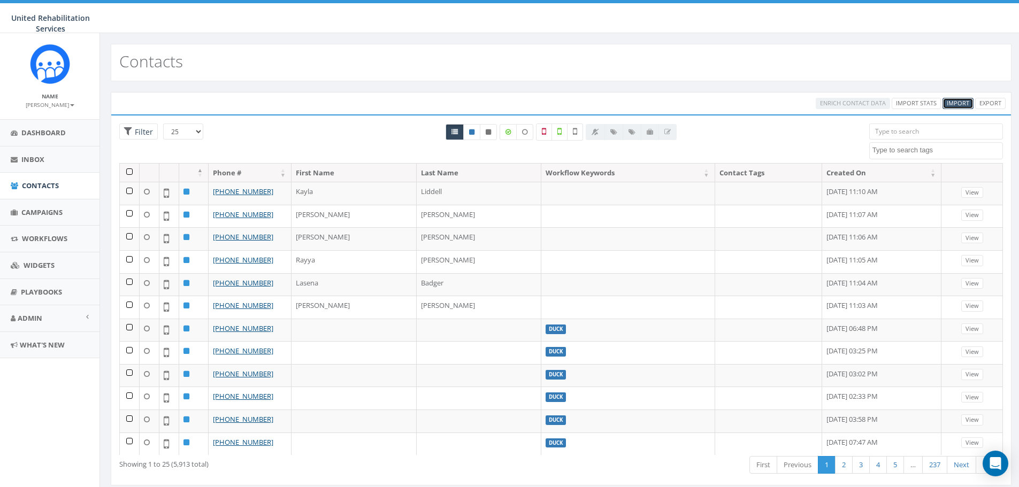
click at [954, 100] on span "Import" at bounding box center [958, 103] width 22 height 8
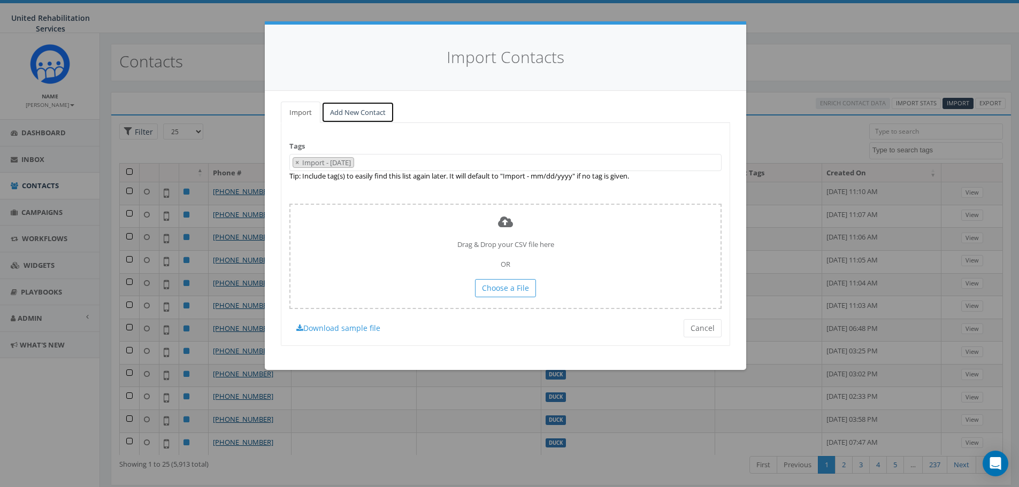
click at [371, 109] on link "Add New Contact" at bounding box center [358, 113] width 73 height 22
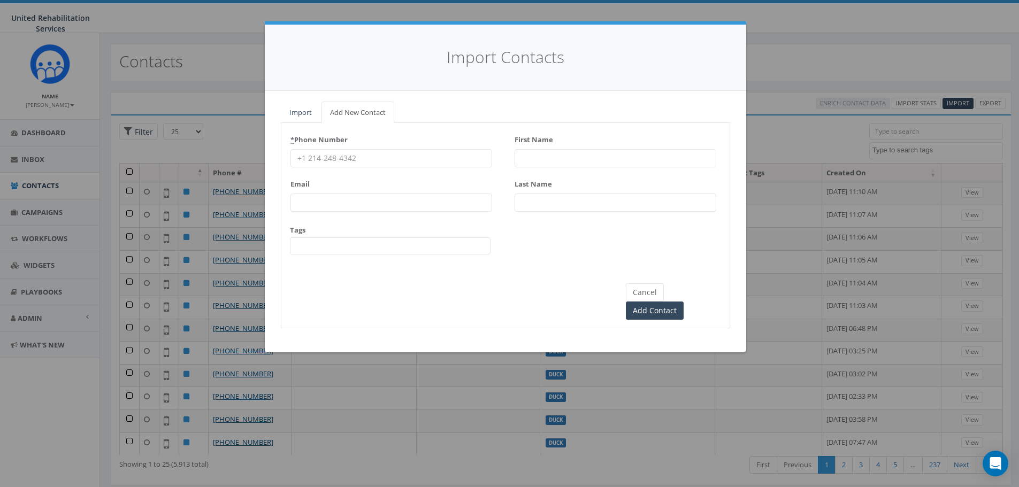
click at [553, 151] on input "First Name" at bounding box center [616, 158] width 202 height 18
click at [445, 161] on input "* Phone Number" at bounding box center [392, 158] width 202 height 18
type input "5166388422"
click at [555, 149] on input "First Name" at bounding box center [616, 158] width 202 height 18
type input "[PERSON_NAME]"
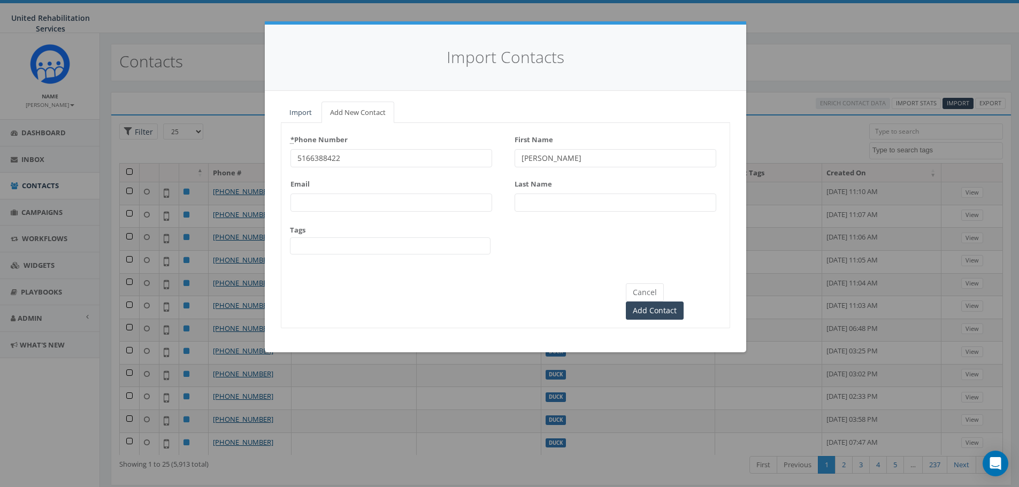
click at [537, 204] on input "Last Name" at bounding box center [616, 203] width 202 height 18
type input "[PERSON_NAME]"
click at [684, 302] on input "Add Contact" at bounding box center [655, 311] width 58 height 18
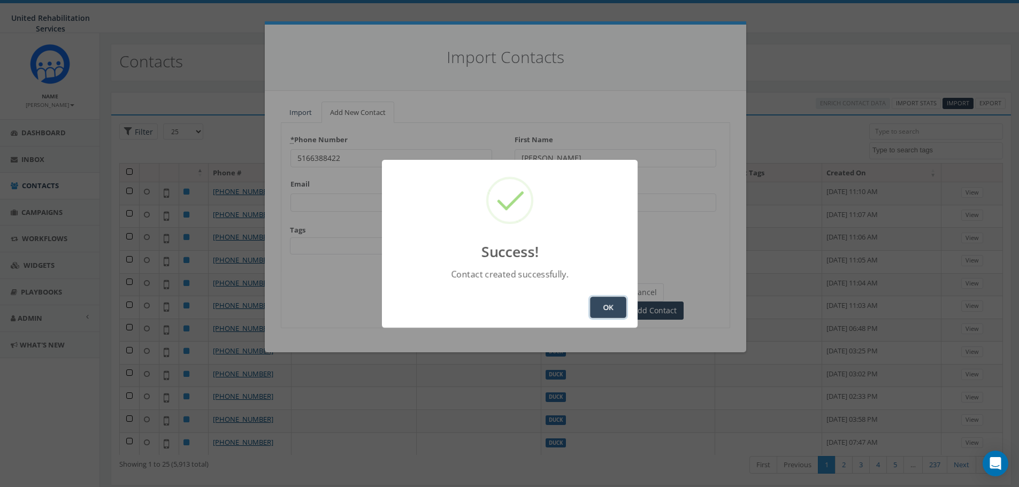
click at [612, 302] on button "OK" at bounding box center [608, 307] width 36 height 21
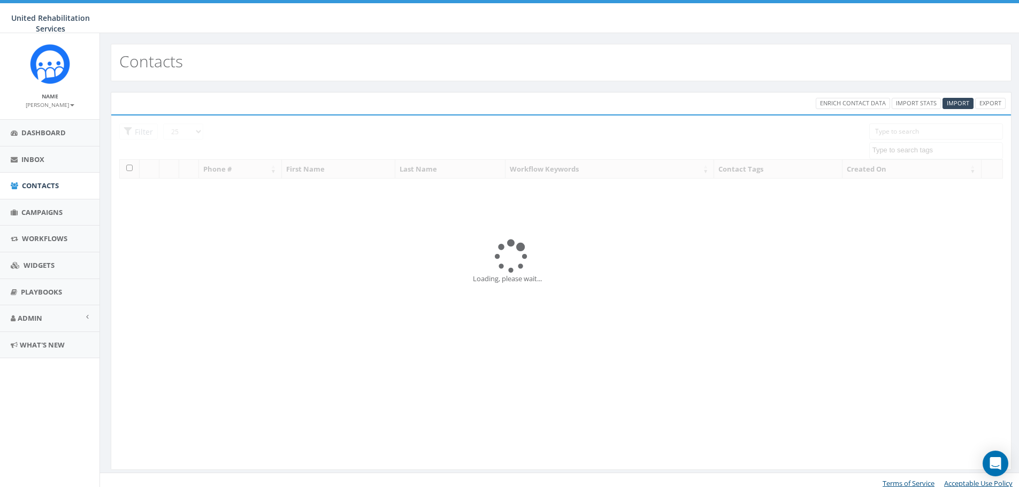
select select
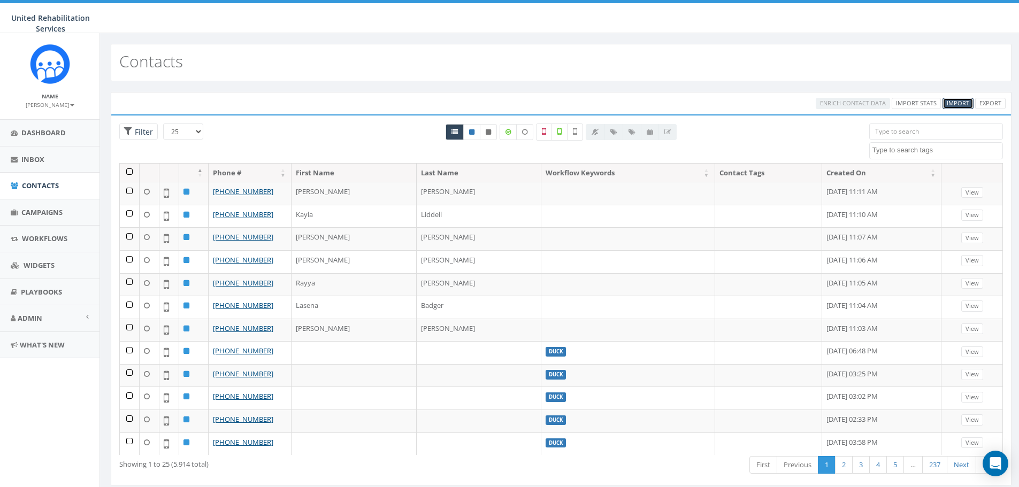
click at [951, 101] on span "Import" at bounding box center [958, 103] width 22 height 8
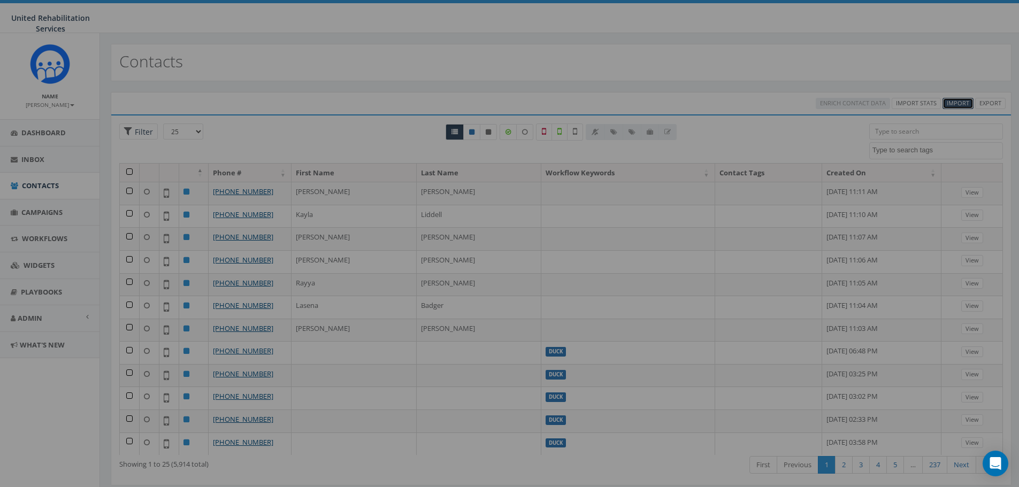
select select
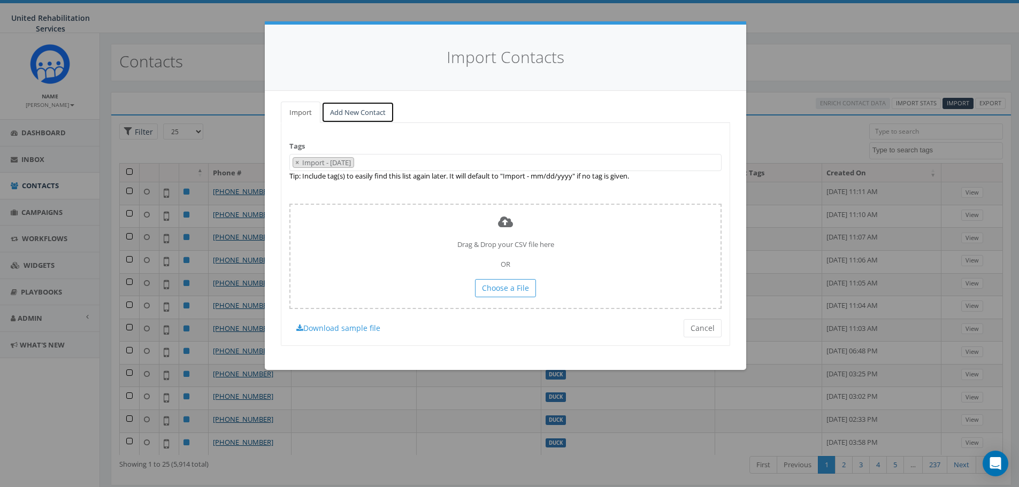
click at [368, 118] on link "Add New Contact" at bounding box center [358, 113] width 73 height 22
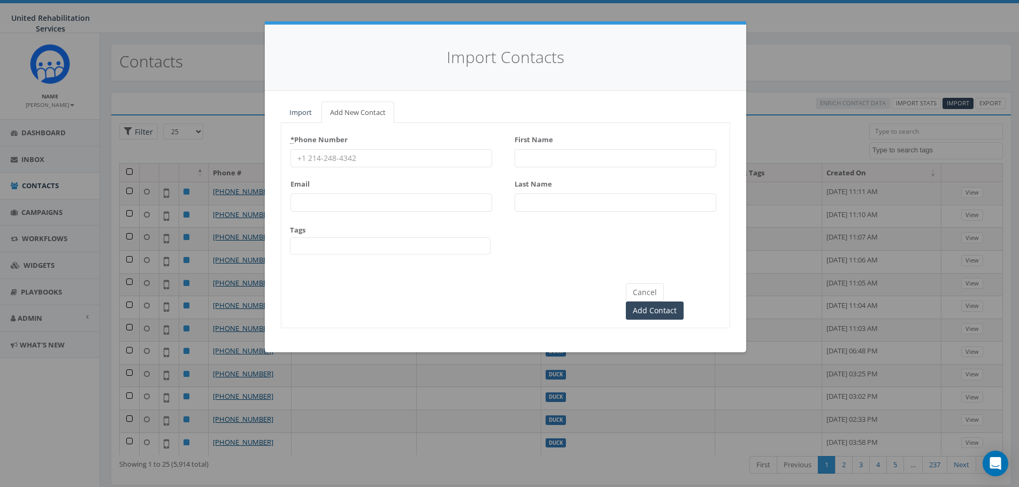
click at [328, 158] on input "* Phone Number" at bounding box center [392, 158] width 202 height 18
click at [410, 164] on input "* Phone Number" at bounding box center [392, 158] width 202 height 18
type input "9379510923"
click at [531, 154] on input "First Name" at bounding box center [616, 158] width 202 height 18
type input "Tay'[PERSON_NAME]"
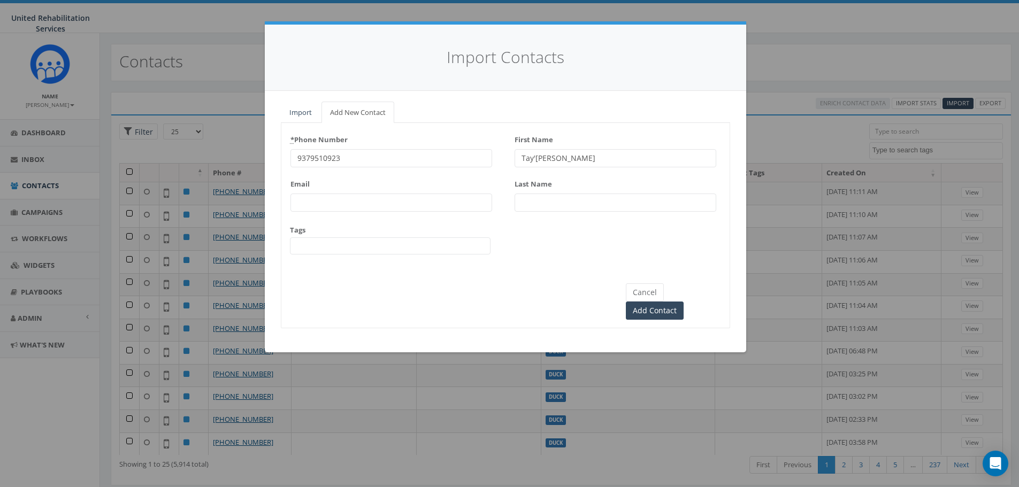
click at [541, 207] on input "Last Name" at bounding box center [616, 203] width 202 height 18
type input "[PERSON_NAME]"
click at [684, 302] on input "Add Contact" at bounding box center [655, 311] width 58 height 18
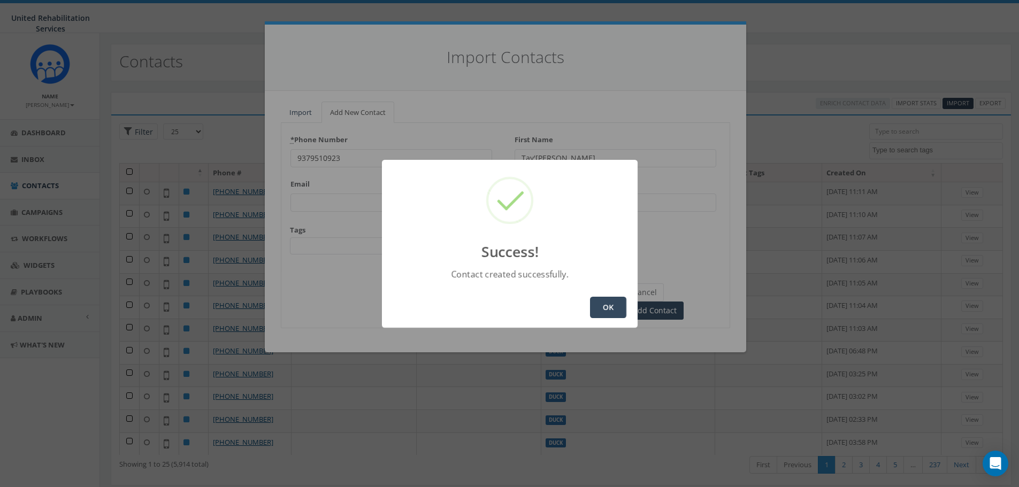
click at [605, 307] on button "OK" at bounding box center [608, 307] width 36 height 21
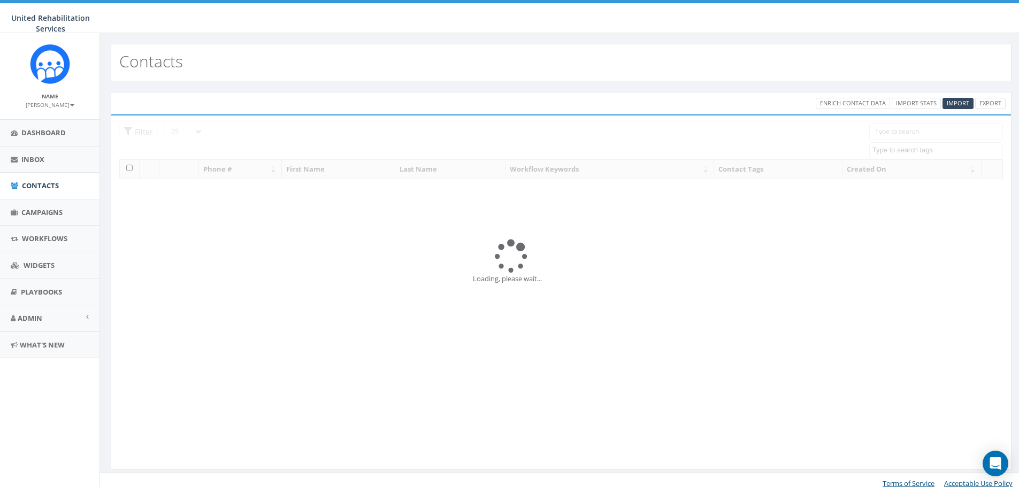
select select
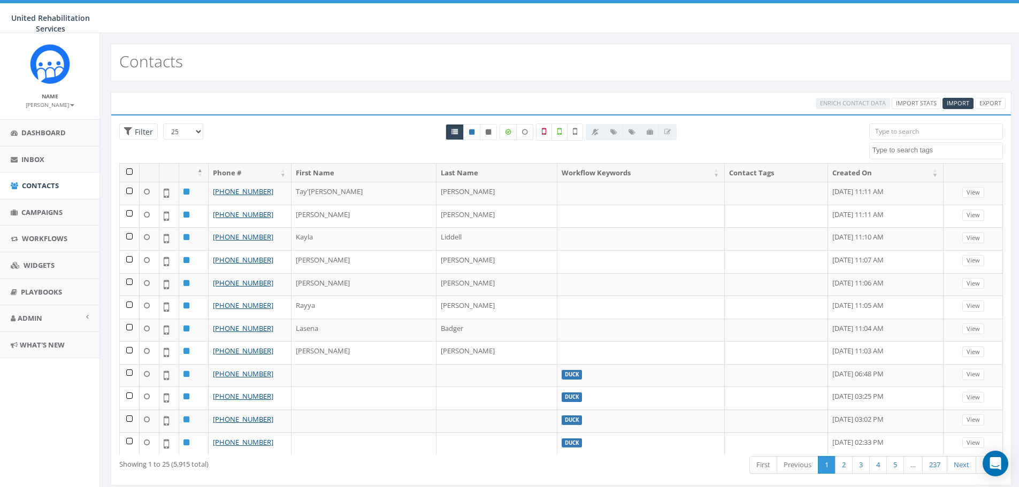
click at [952, 110] on div "Enrich Contact Data Import Stats Import Export" at bounding box center [561, 103] width 901 height 22
click at [958, 95] on div "Enrich Contact Data Import Stats Import Export" at bounding box center [561, 103] width 901 height 22
click at [955, 106] on span "Import" at bounding box center [958, 103] width 22 height 8
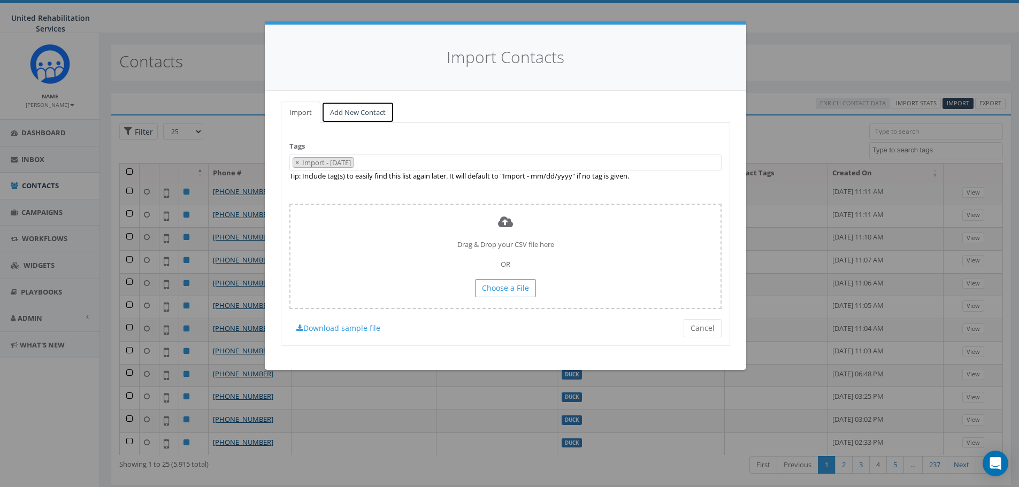
click at [371, 114] on link "Add New Contact" at bounding box center [358, 113] width 73 height 22
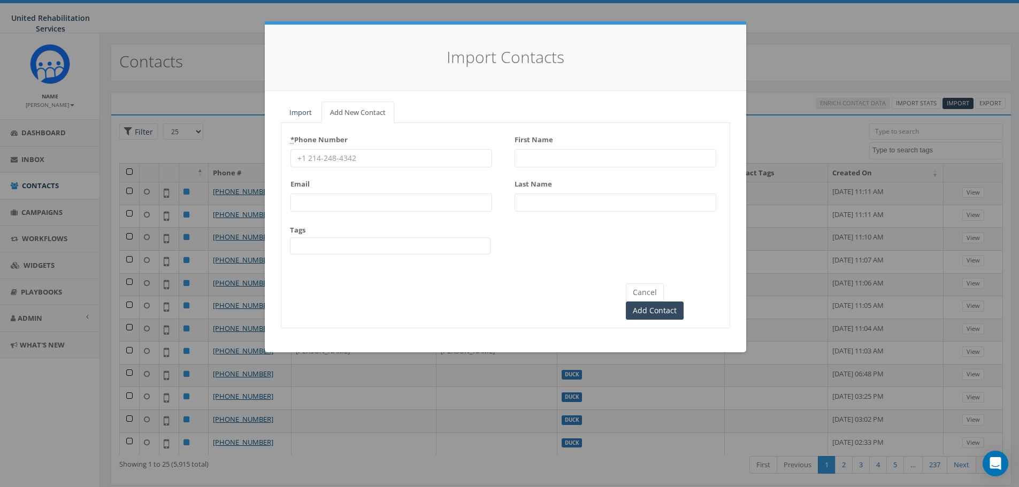
click at [370, 159] on input "* Phone Number" at bounding box center [392, 158] width 202 height 18
type input "6149406800"
click at [523, 166] on input "First Name" at bounding box center [616, 158] width 202 height 18
type input "Emily"
click at [520, 208] on input "Last Name" at bounding box center [616, 203] width 202 height 18
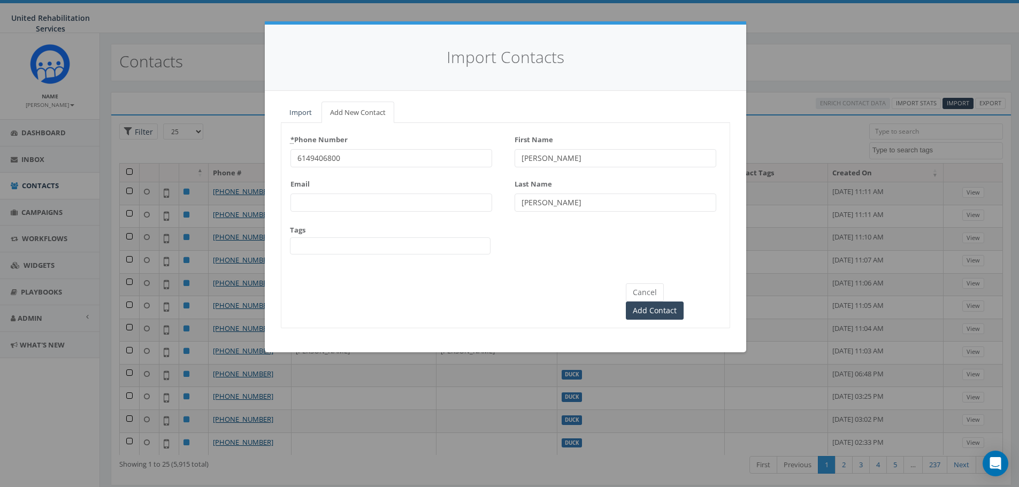
type input "Petty"
click at [669, 302] on input "Add Contact" at bounding box center [655, 311] width 58 height 18
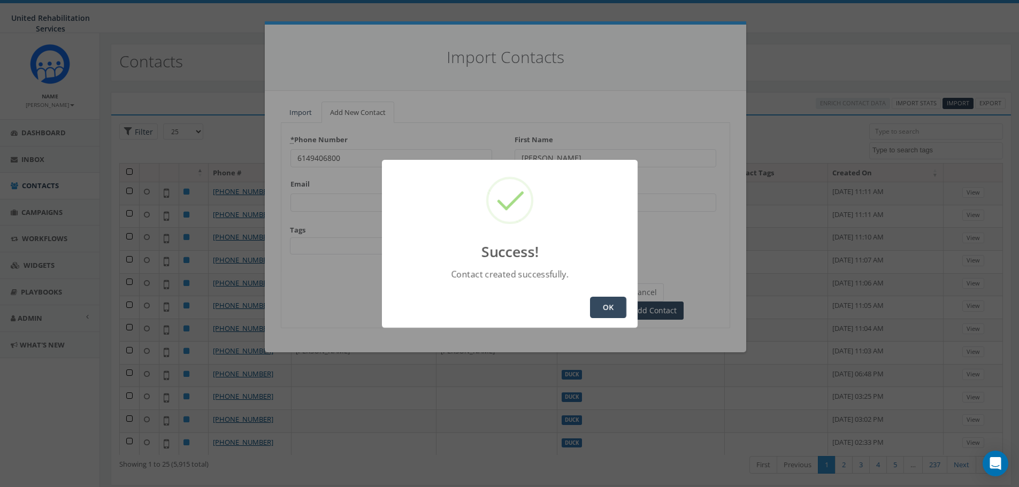
click at [610, 312] on button "OK" at bounding box center [608, 307] width 36 height 21
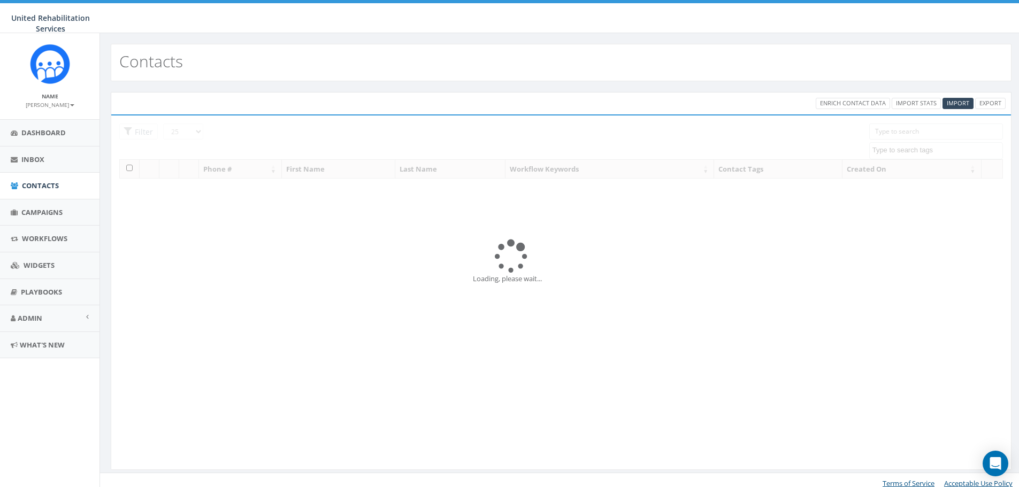
select select
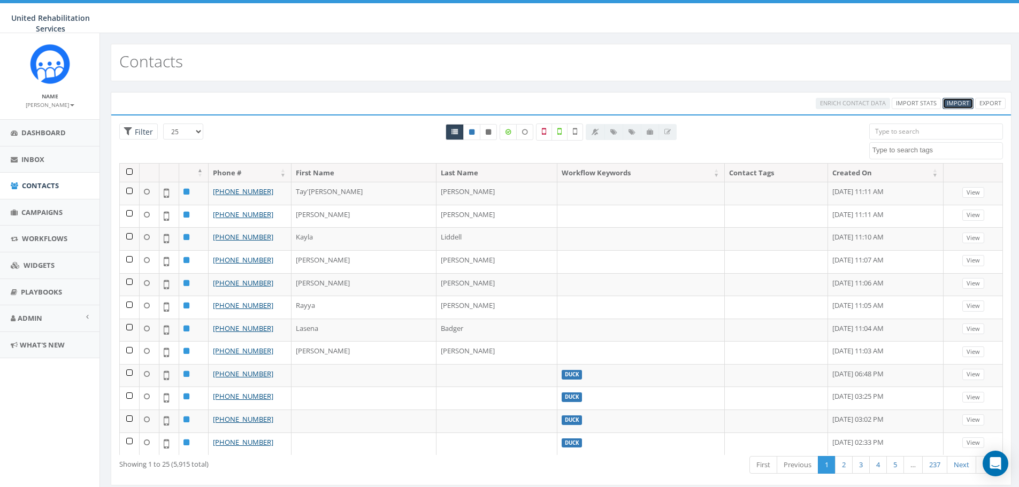
click at [951, 98] on link "Import" at bounding box center [958, 103] width 31 height 11
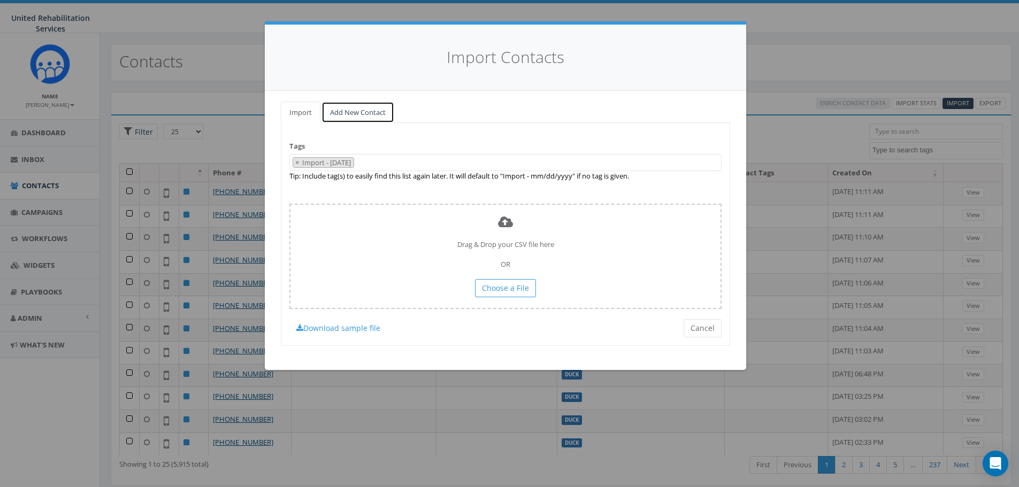
click at [364, 117] on link "Add New Contact" at bounding box center [358, 113] width 73 height 22
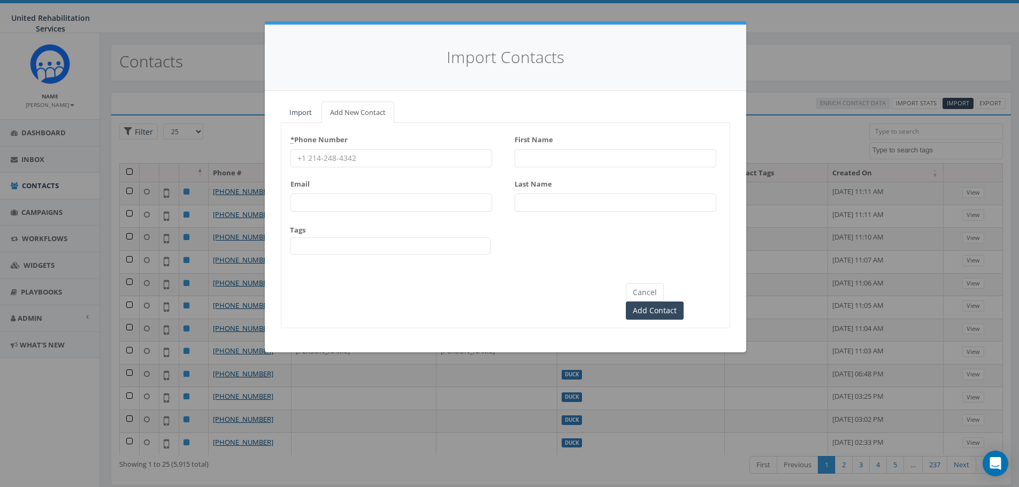
click at [437, 159] on input "* Phone Number" at bounding box center [392, 158] width 202 height 18
type input "9374785037"
click at [549, 156] on input "First Name" at bounding box center [616, 158] width 202 height 18
type input "[PERSON_NAME]"
click at [546, 196] on input "Last Name" at bounding box center [616, 203] width 202 height 18
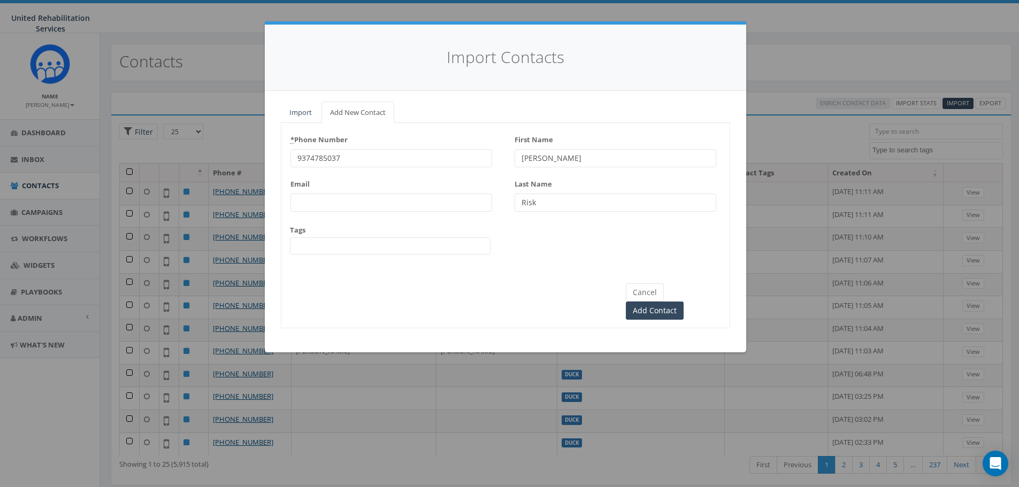
type input "Risk"
click at [528, 224] on div "* Phone Number 9374785037 Email Tags Adult Adult Opt Out childcare Childcare Op…" at bounding box center [505, 197] width 448 height 133
click at [684, 302] on input "Add Contact" at bounding box center [655, 311] width 58 height 18
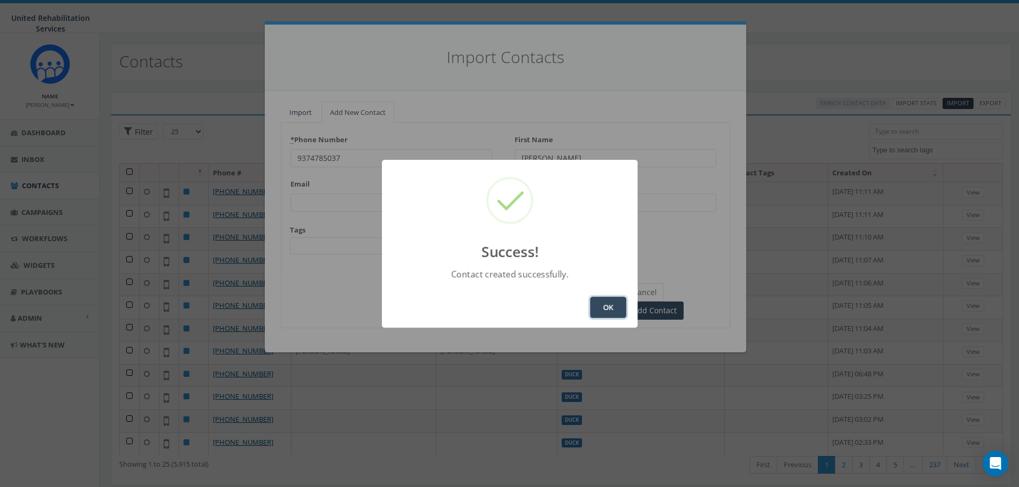
click at [599, 308] on button "OK" at bounding box center [608, 307] width 36 height 21
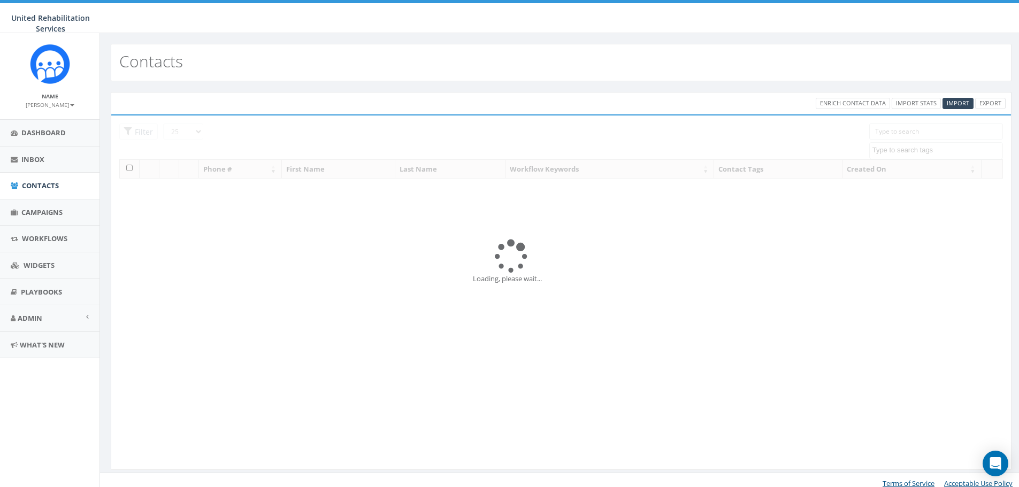
select select
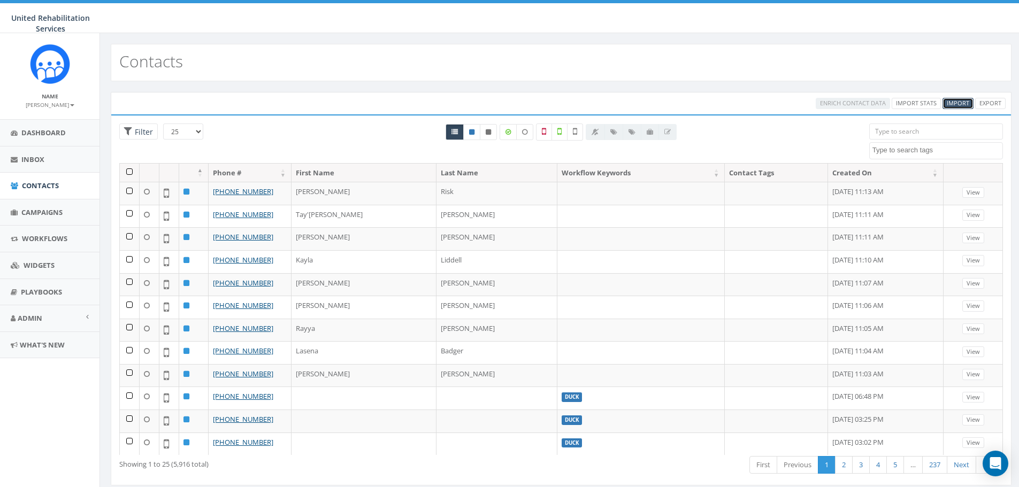
click at [963, 106] on span "Import" at bounding box center [958, 103] width 22 height 8
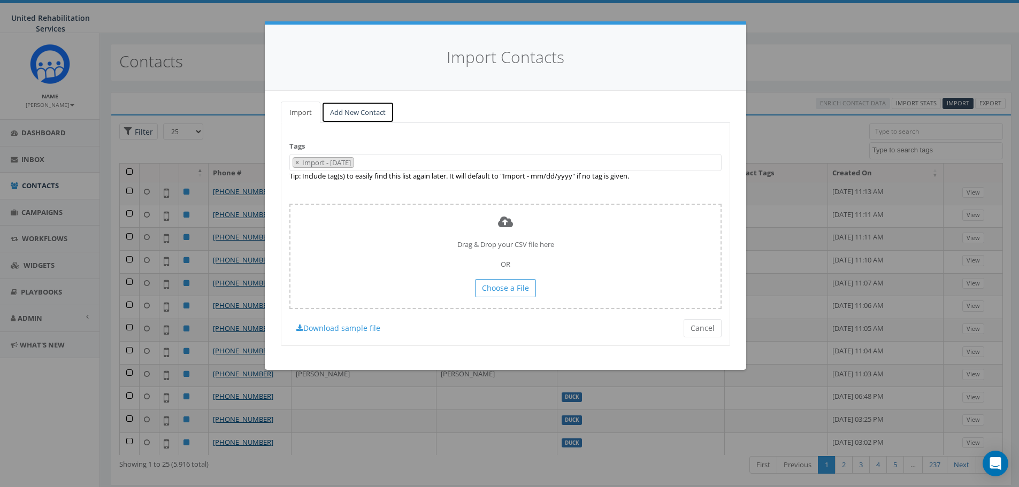
click at [350, 106] on link "Add New Contact" at bounding box center [358, 113] width 73 height 22
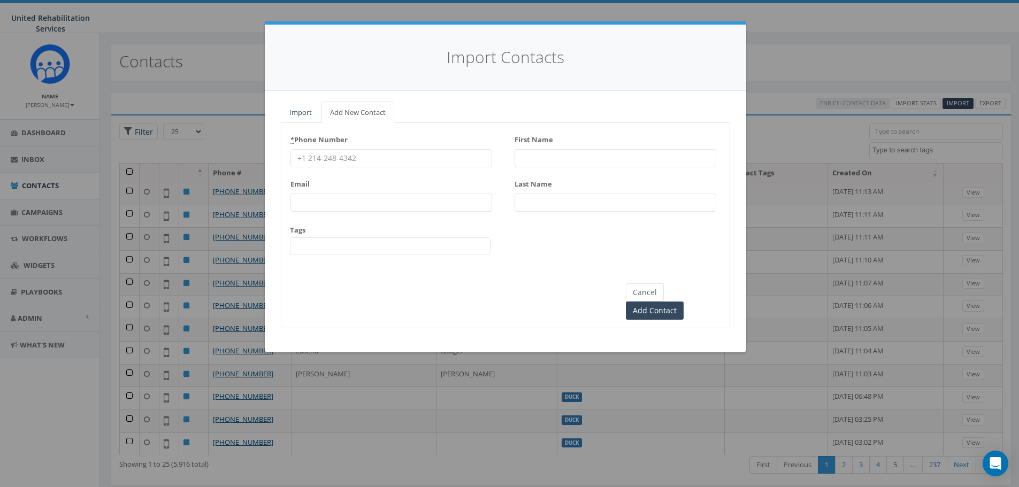
click at [349, 157] on input "* Phone Number" at bounding box center [392, 158] width 202 height 18
type input "8123607449"
click at [537, 159] on input "First Name" at bounding box center [616, 158] width 202 height 18
type input "[PERSON_NAME]"
click at [526, 197] on input "Last Name" at bounding box center [616, 203] width 202 height 18
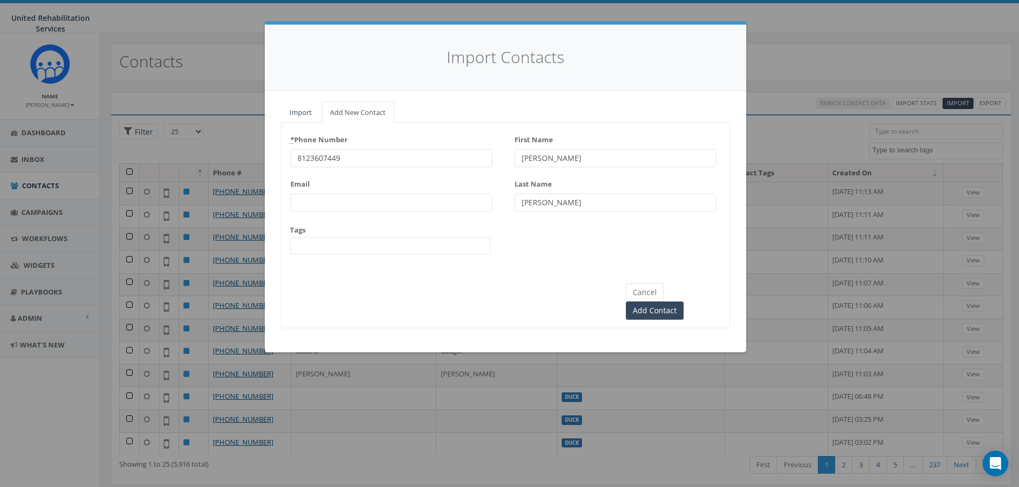
type input "[PERSON_NAME]"
click at [547, 155] on input "[PERSON_NAME]" at bounding box center [616, 158] width 202 height 18
type input "[PERSON_NAME]"
click at [684, 302] on input "Add Contact" at bounding box center [655, 311] width 58 height 18
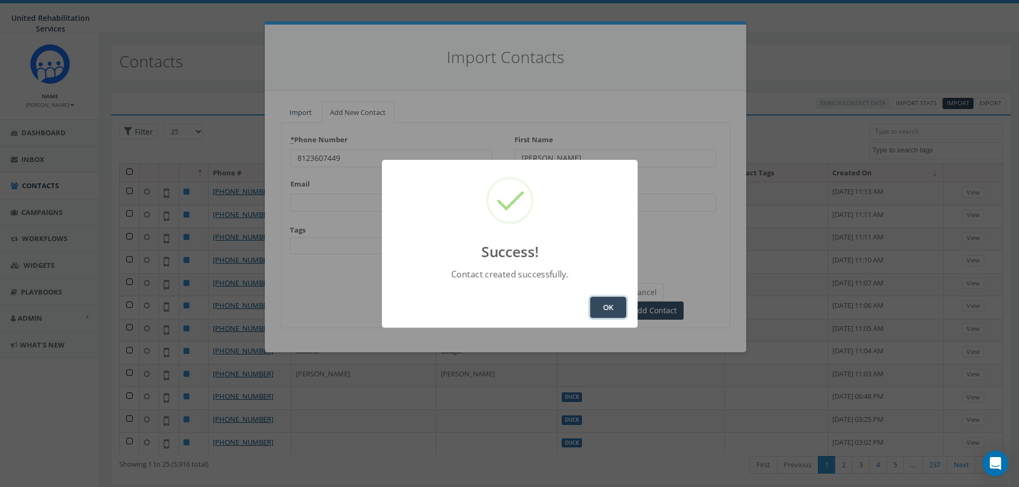
click at [609, 308] on button "OK" at bounding box center [608, 307] width 36 height 21
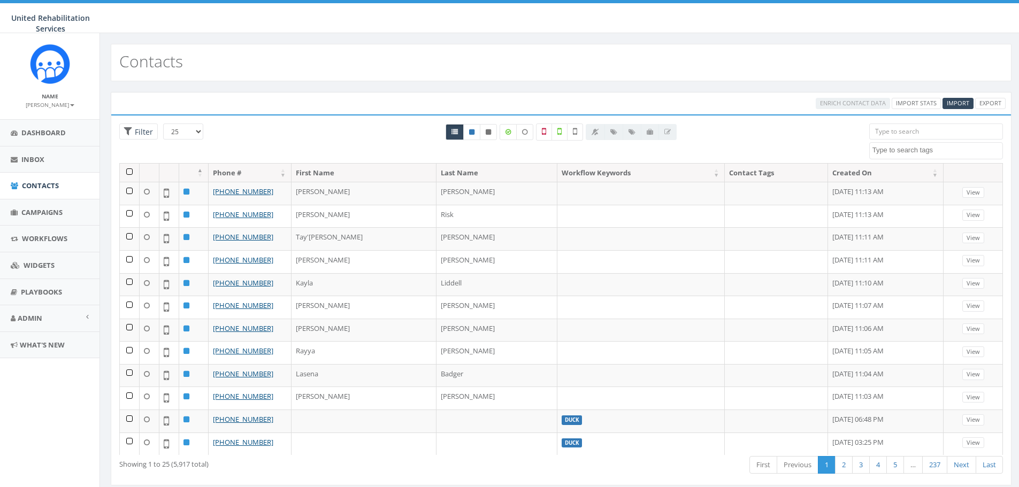
select select
